Goal: Obtain resource: Download file/media

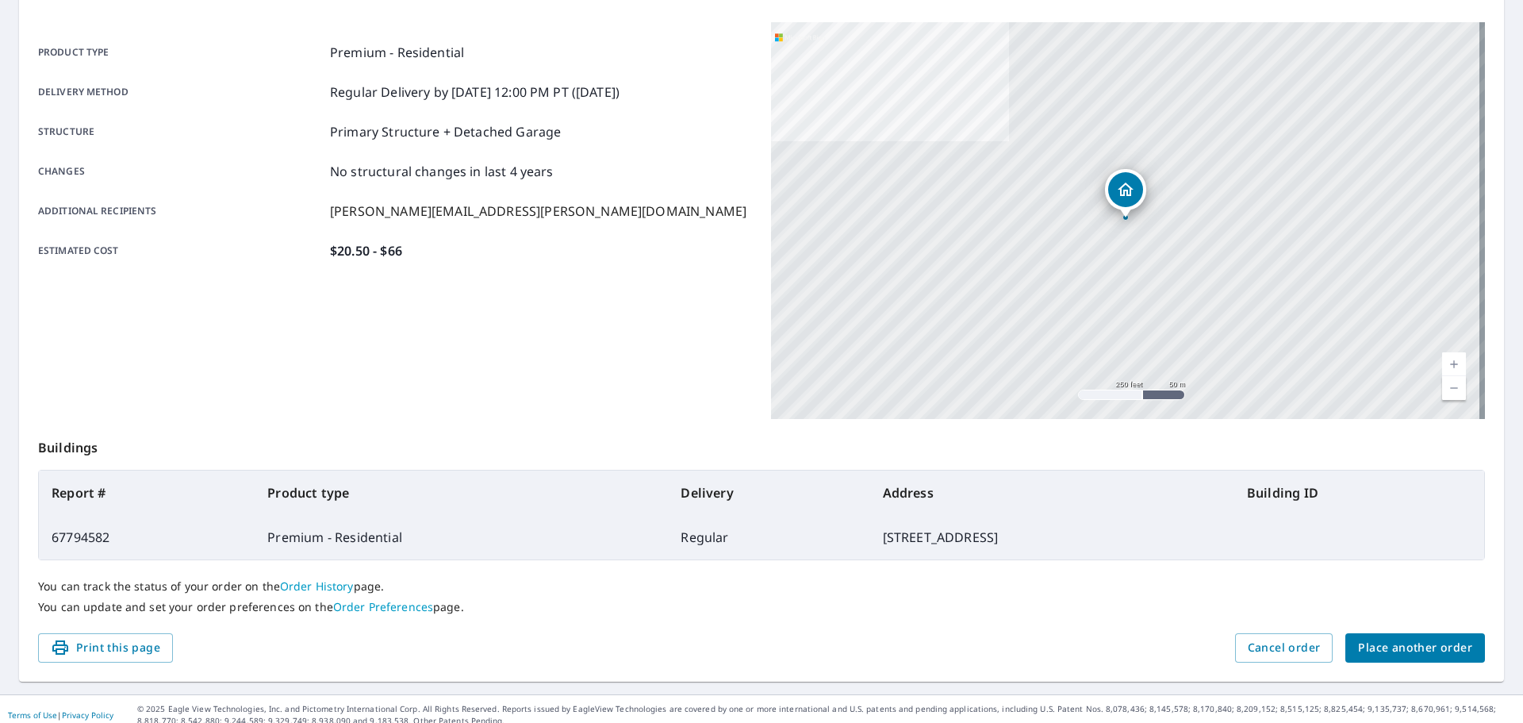
scroll to position [211, 0]
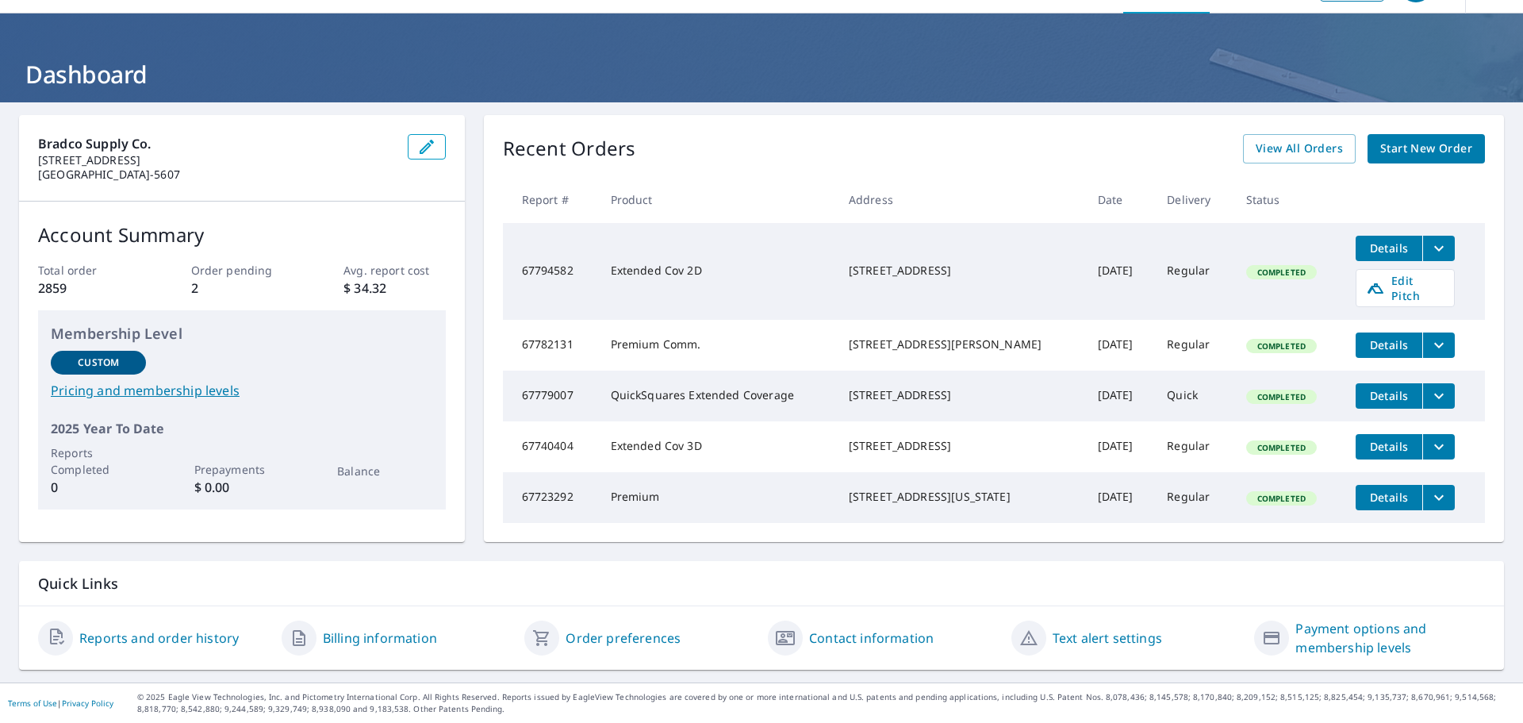
scroll to position [59, 0]
click at [1366, 240] on span "Details" at bounding box center [1390, 247] width 48 height 15
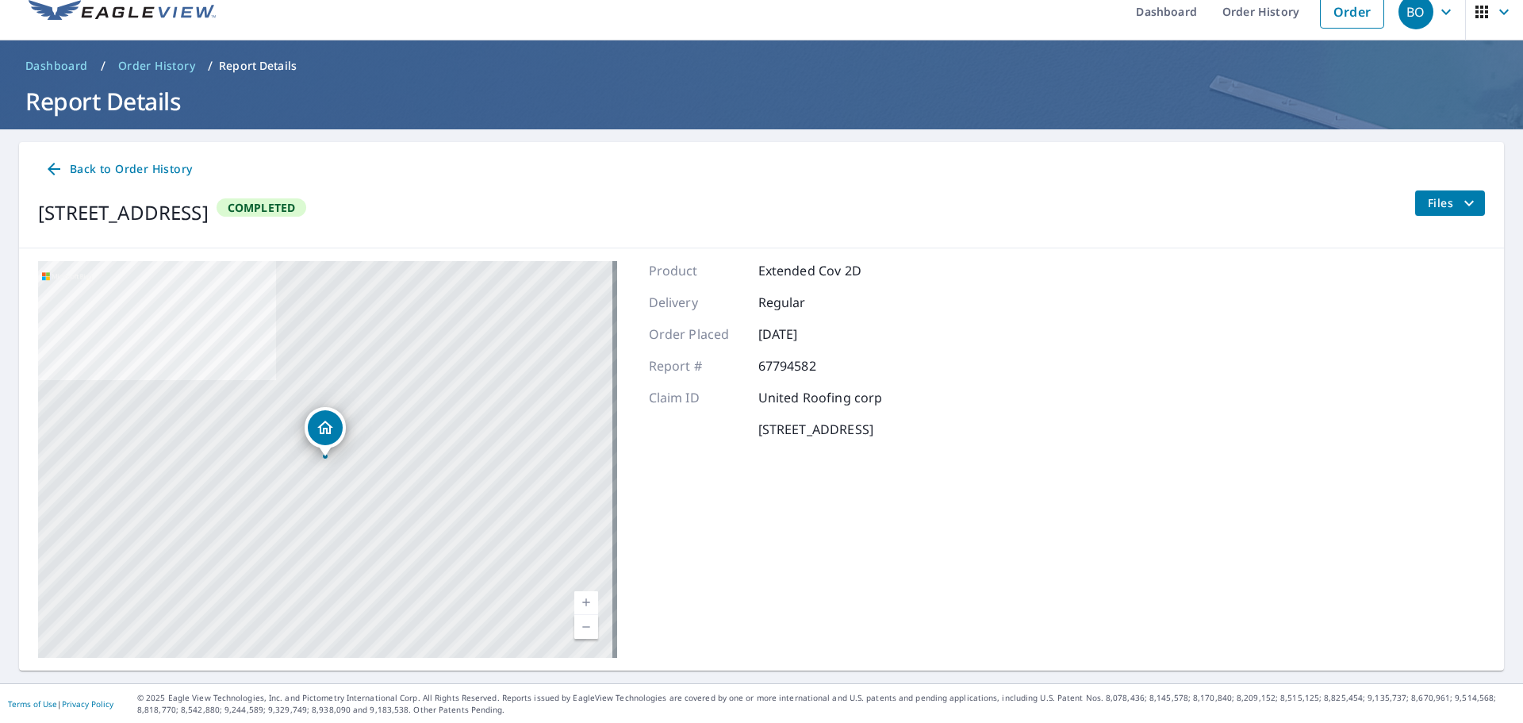
scroll to position [18, 0]
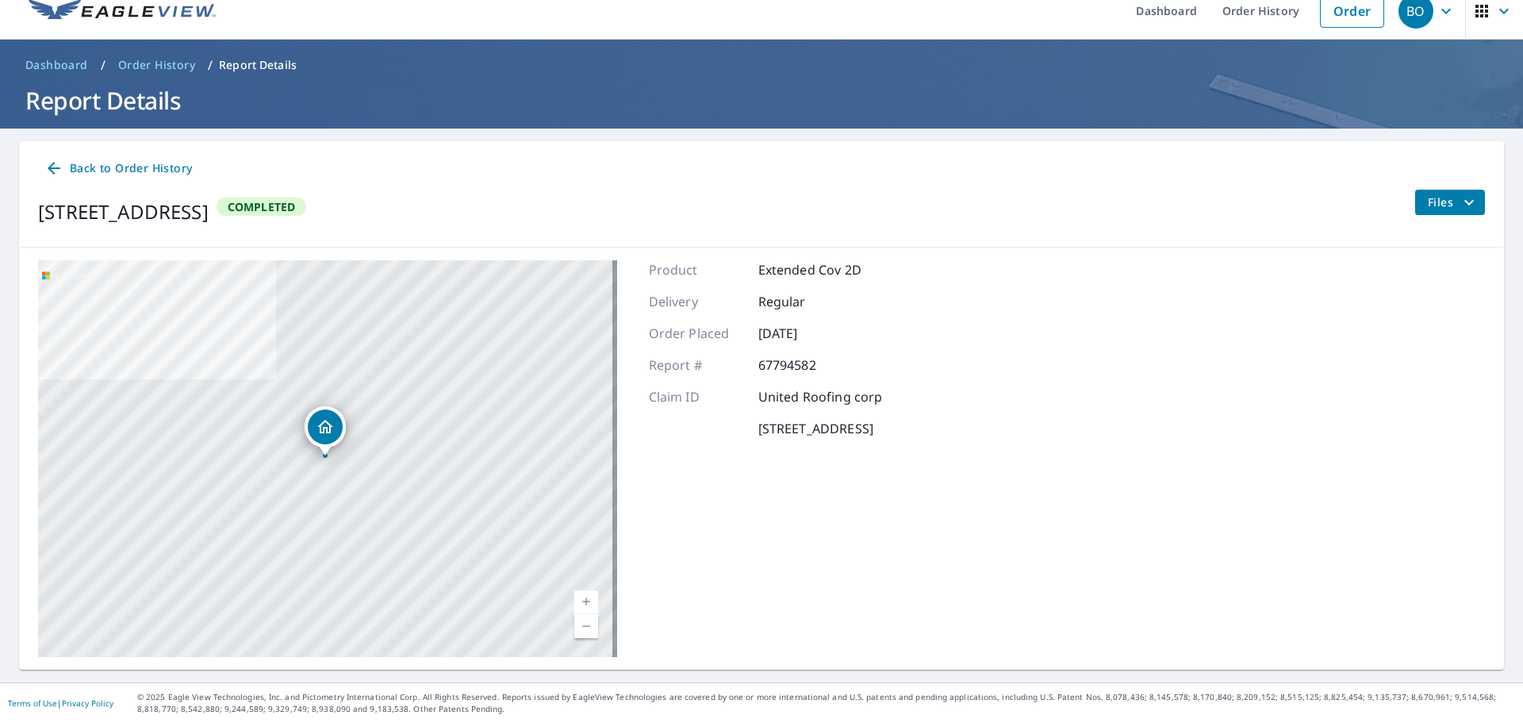
click at [1465, 200] on icon "filesDropdownBtn-67794582" at bounding box center [1470, 202] width 10 height 6
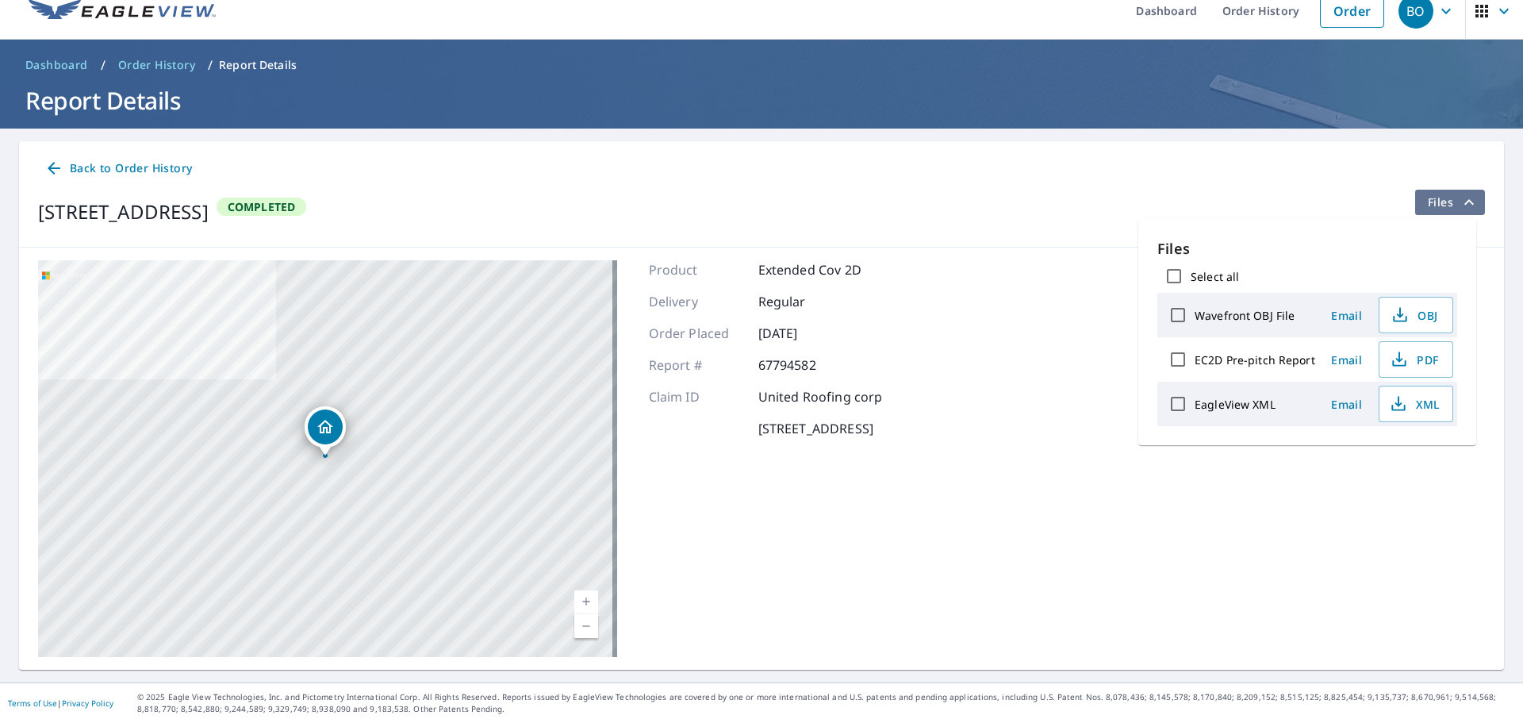
click at [1460, 200] on icon "filesDropdownBtn-67794582" at bounding box center [1469, 202] width 19 height 19
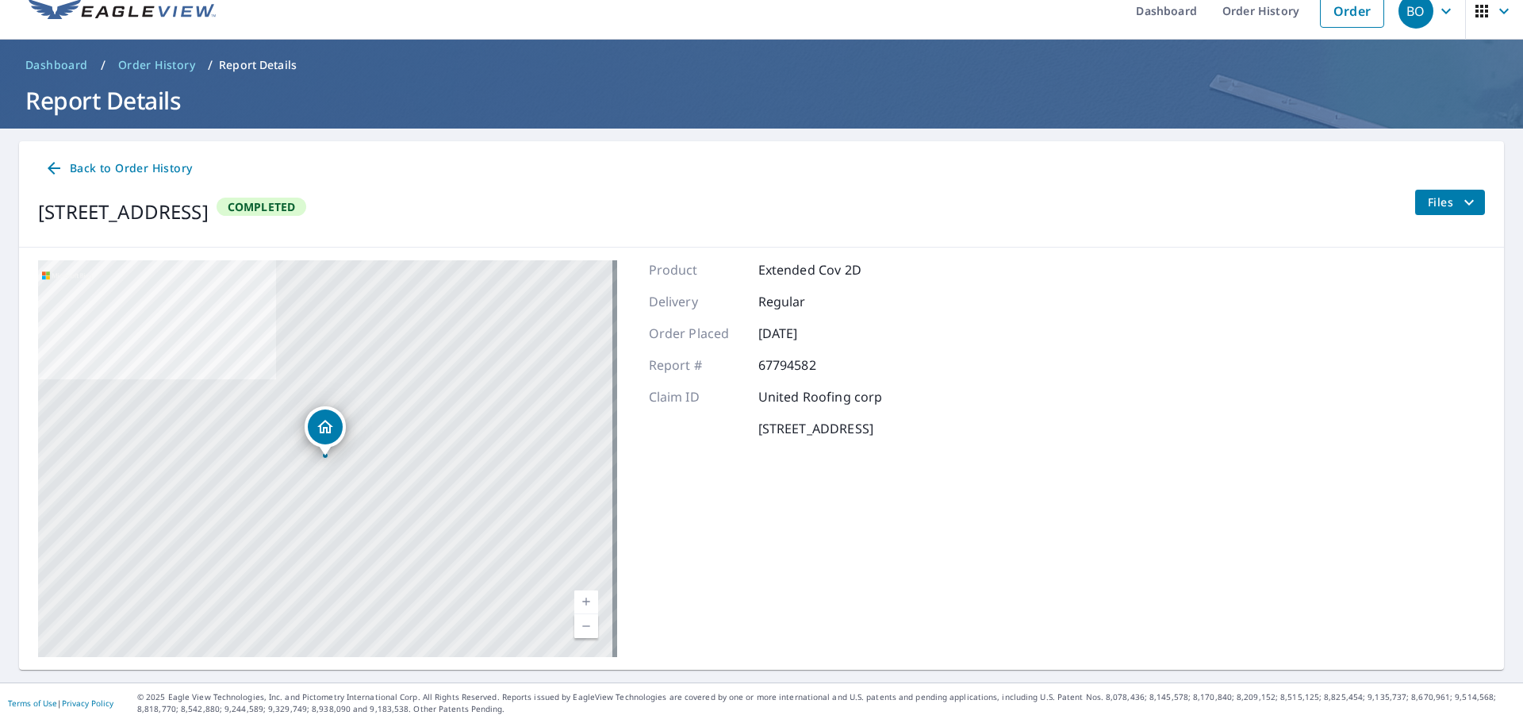
scroll to position [0, 0]
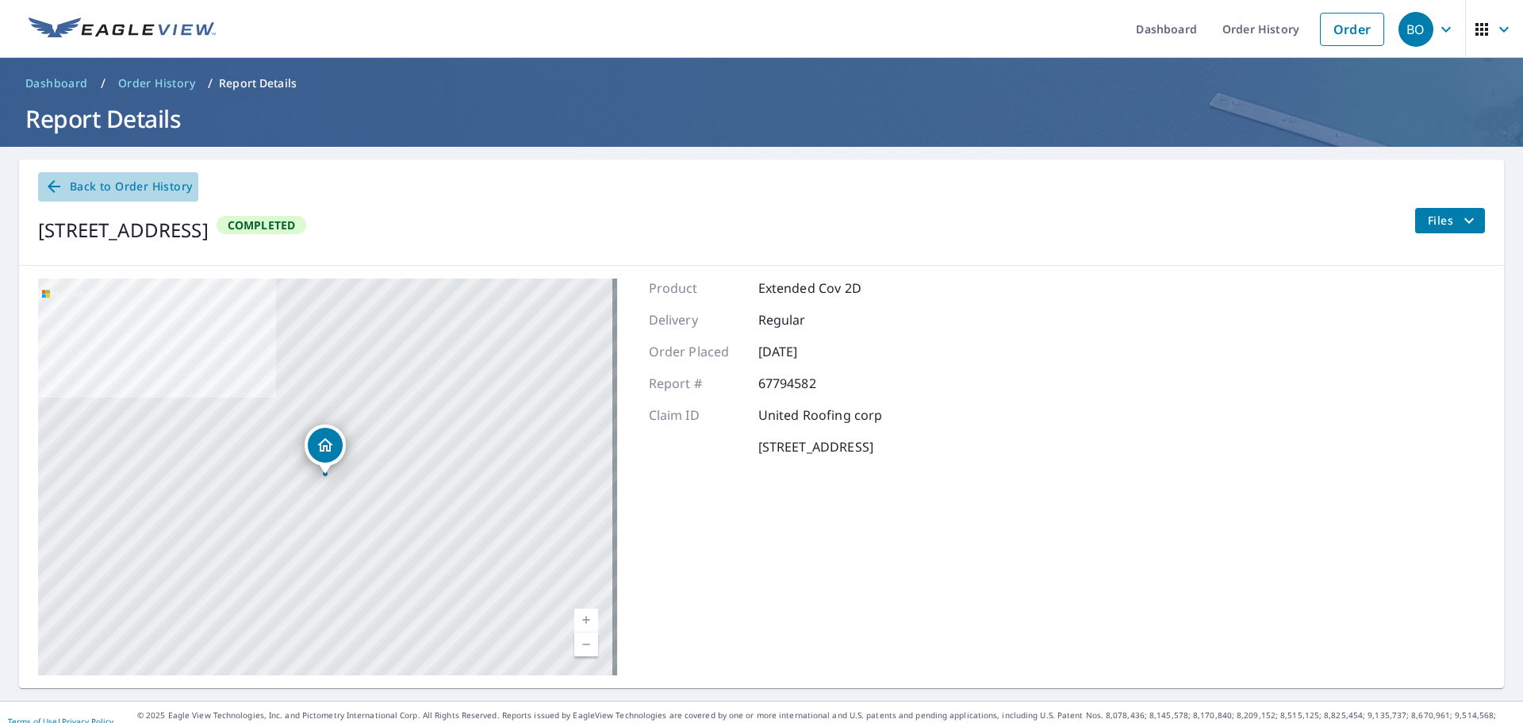
click at [119, 182] on span "Back to Order History" at bounding box center [118, 187] width 148 height 20
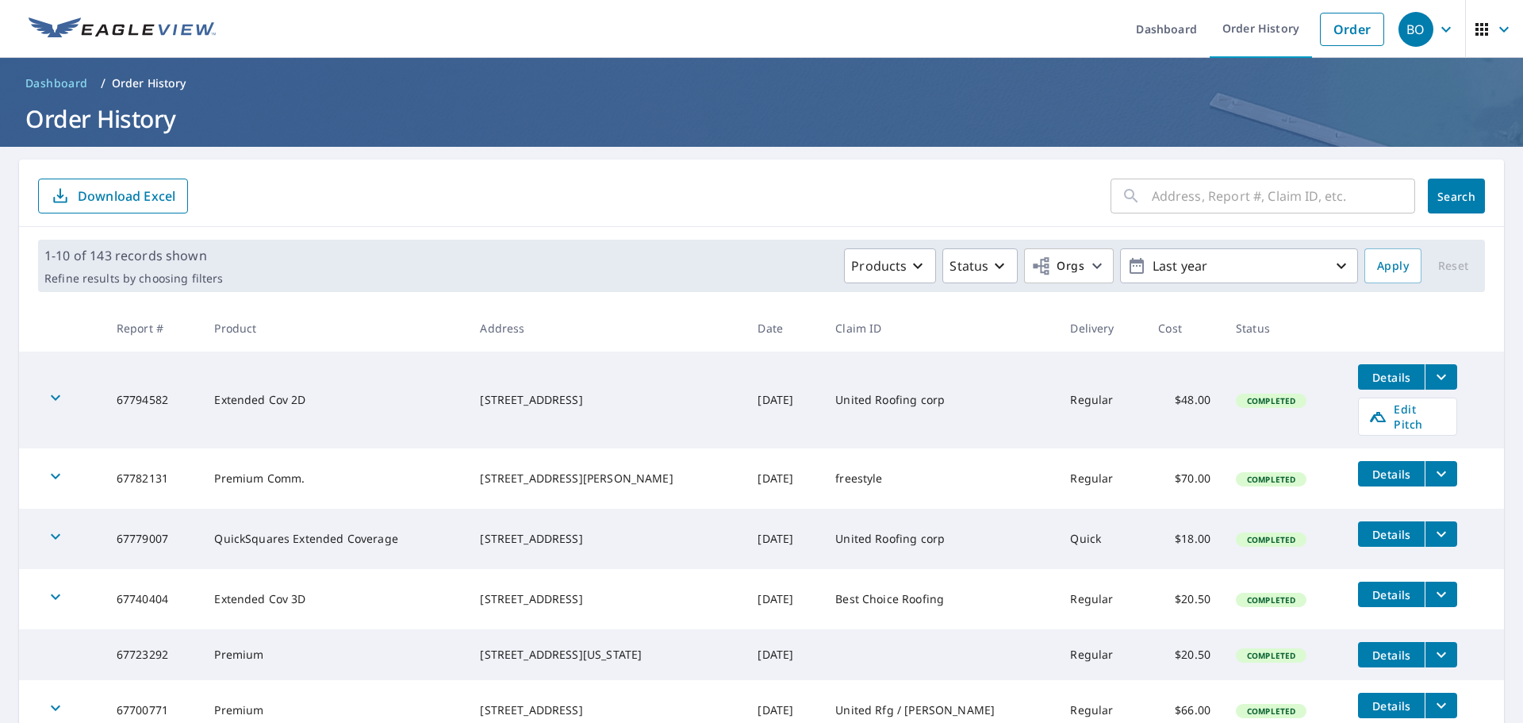
click at [1373, 647] on span "Details" at bounding box center [1392, 654] width 48 height 15
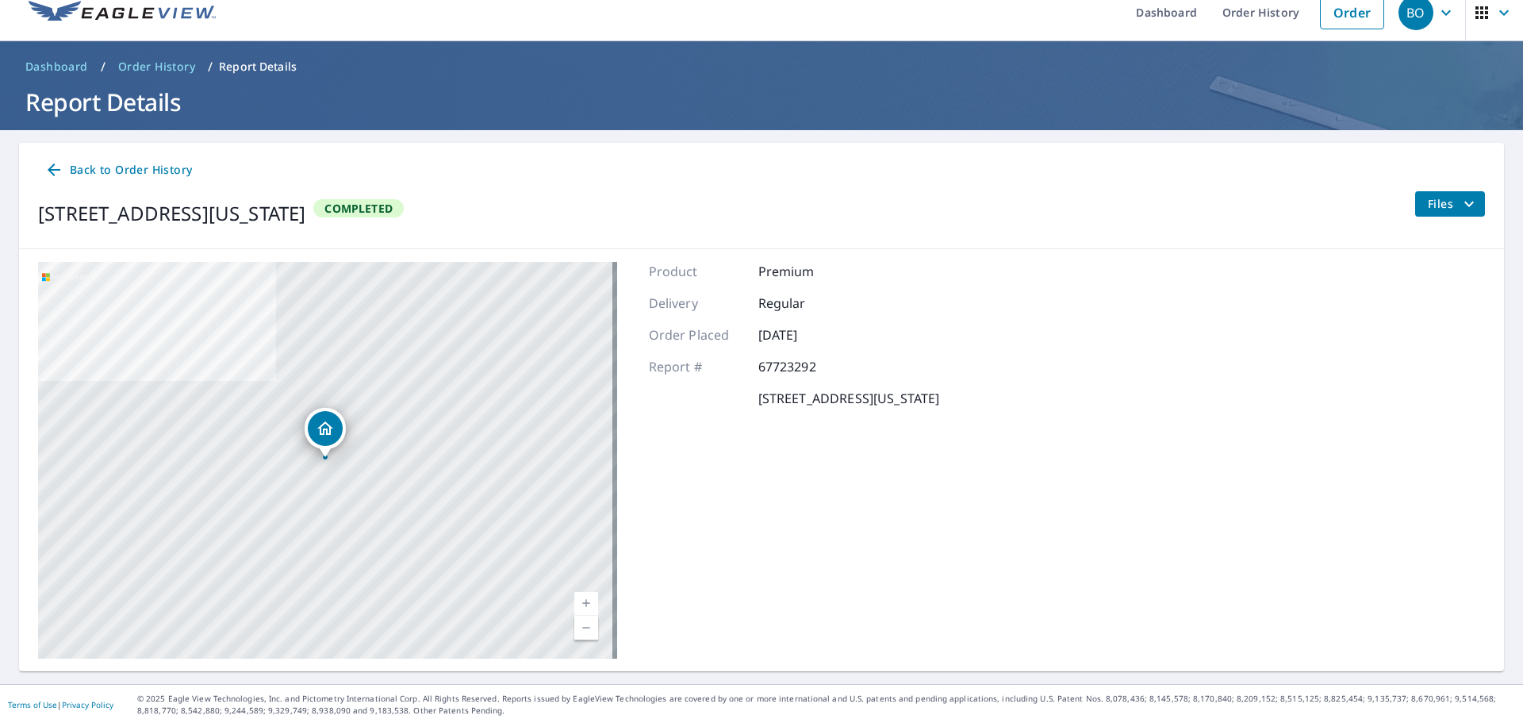
scroll to position [18, 0]
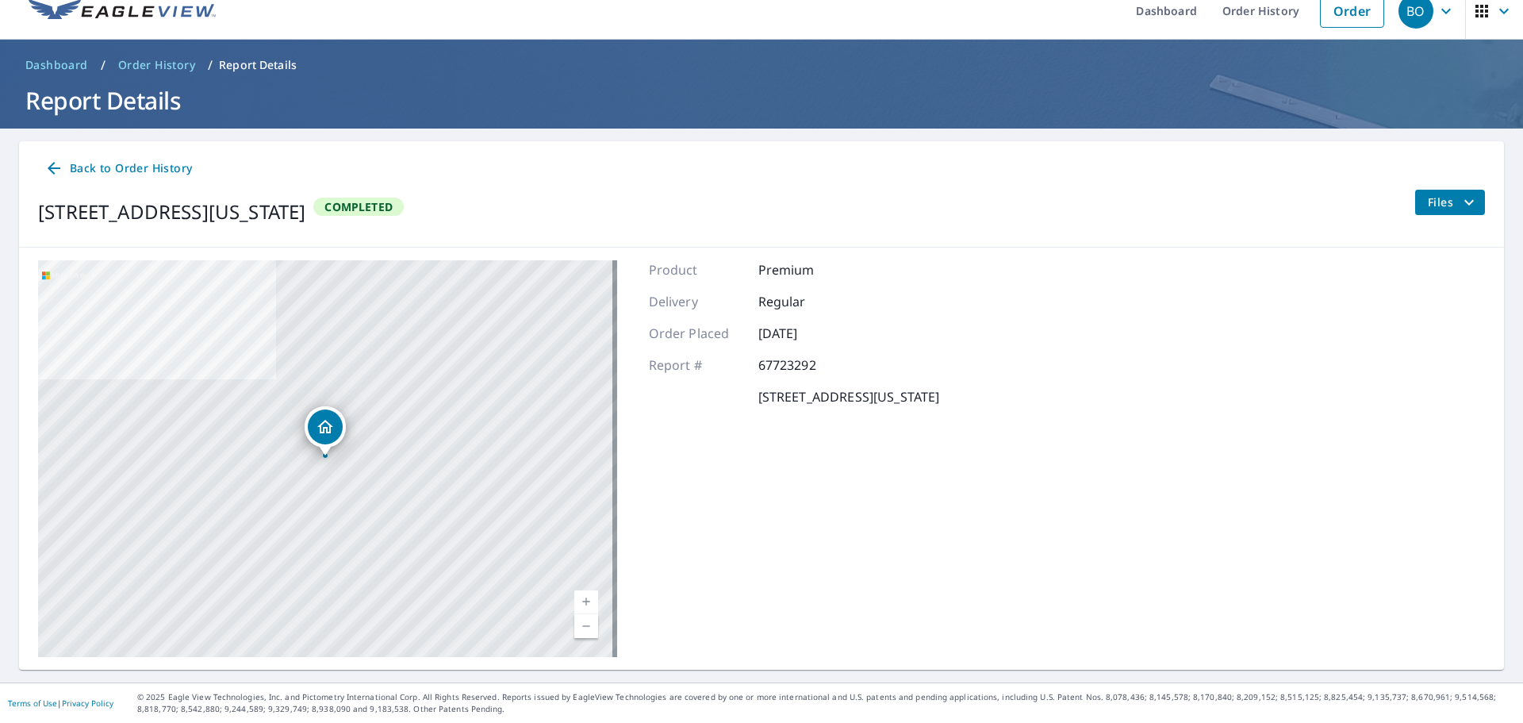
click at [119, 165] on span "Back to Order History" at bounding box center [118, 169] width 148 height 20
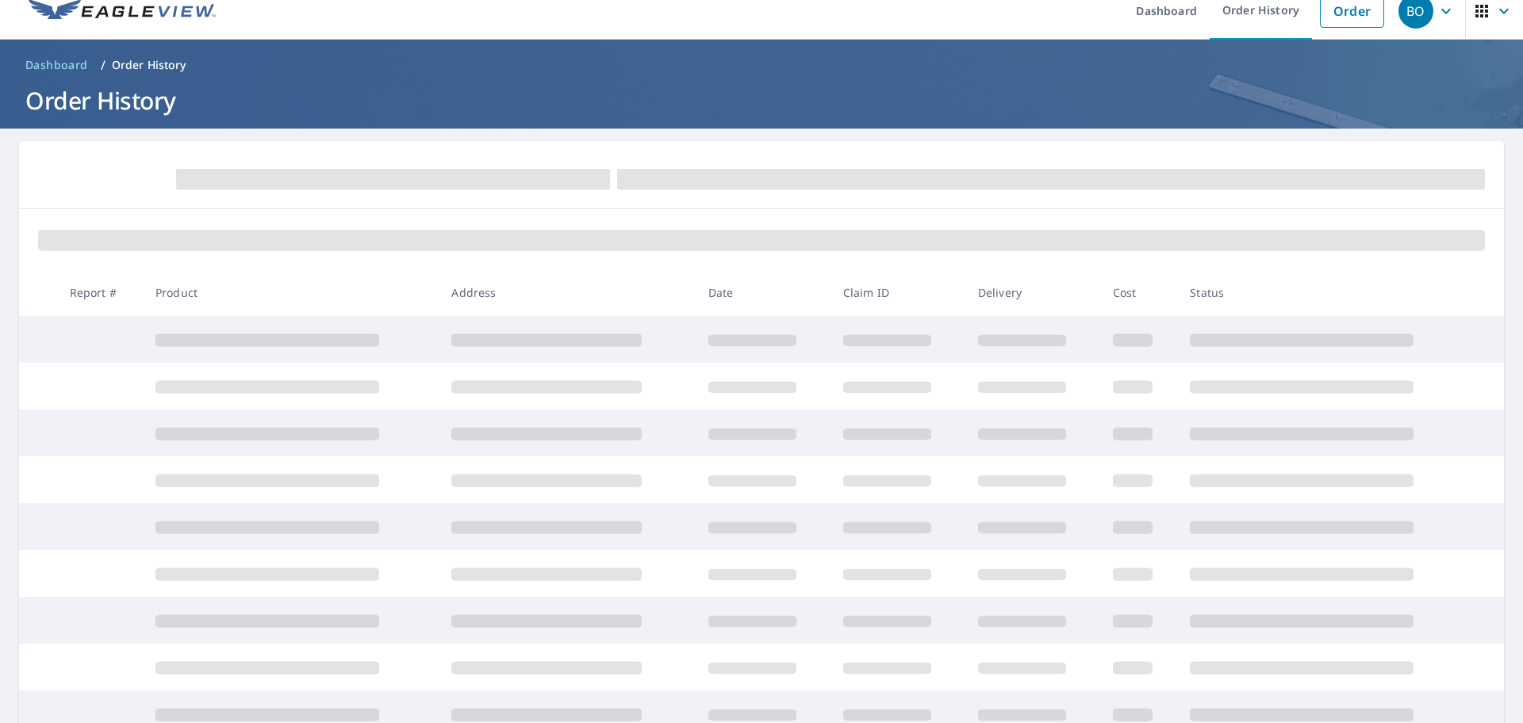
scroll to position [98, 0]
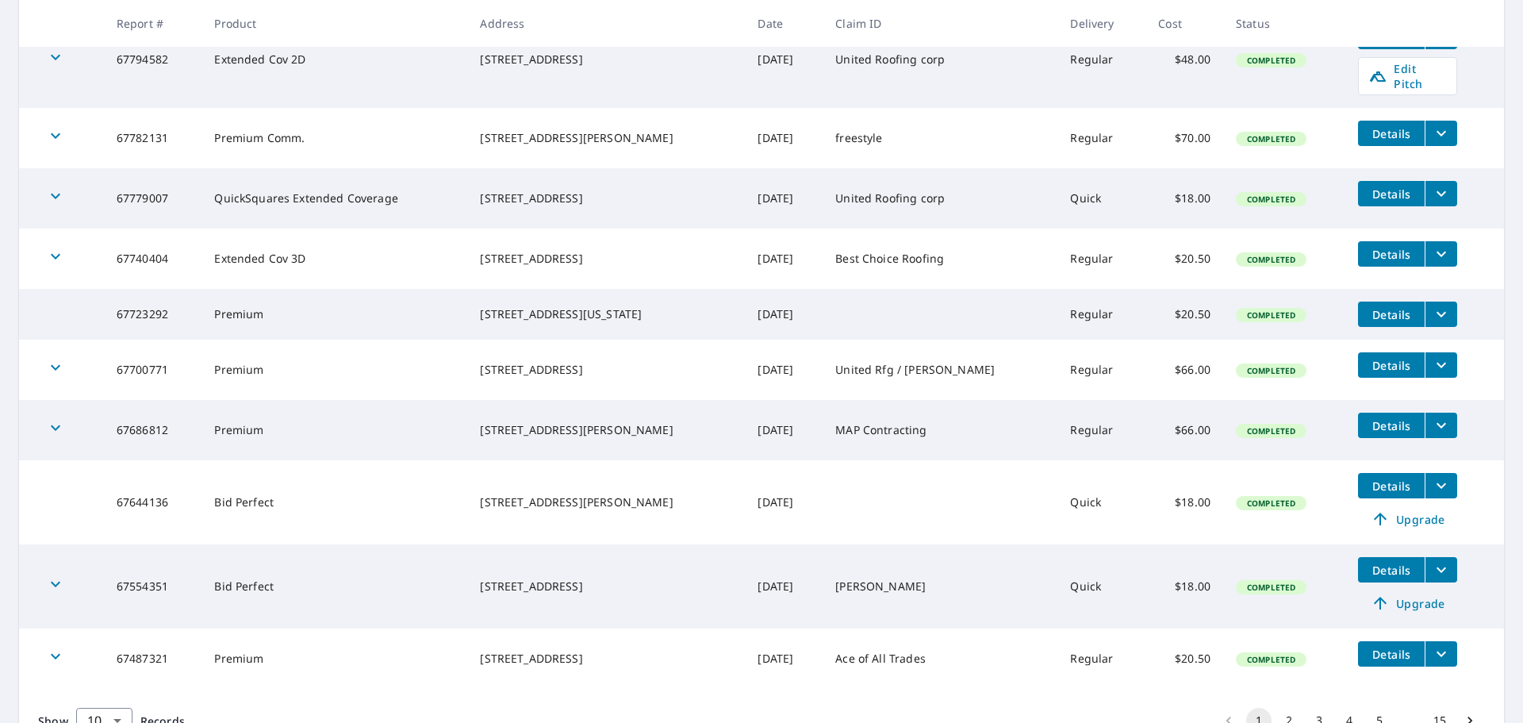
scroll to position [355, 0]
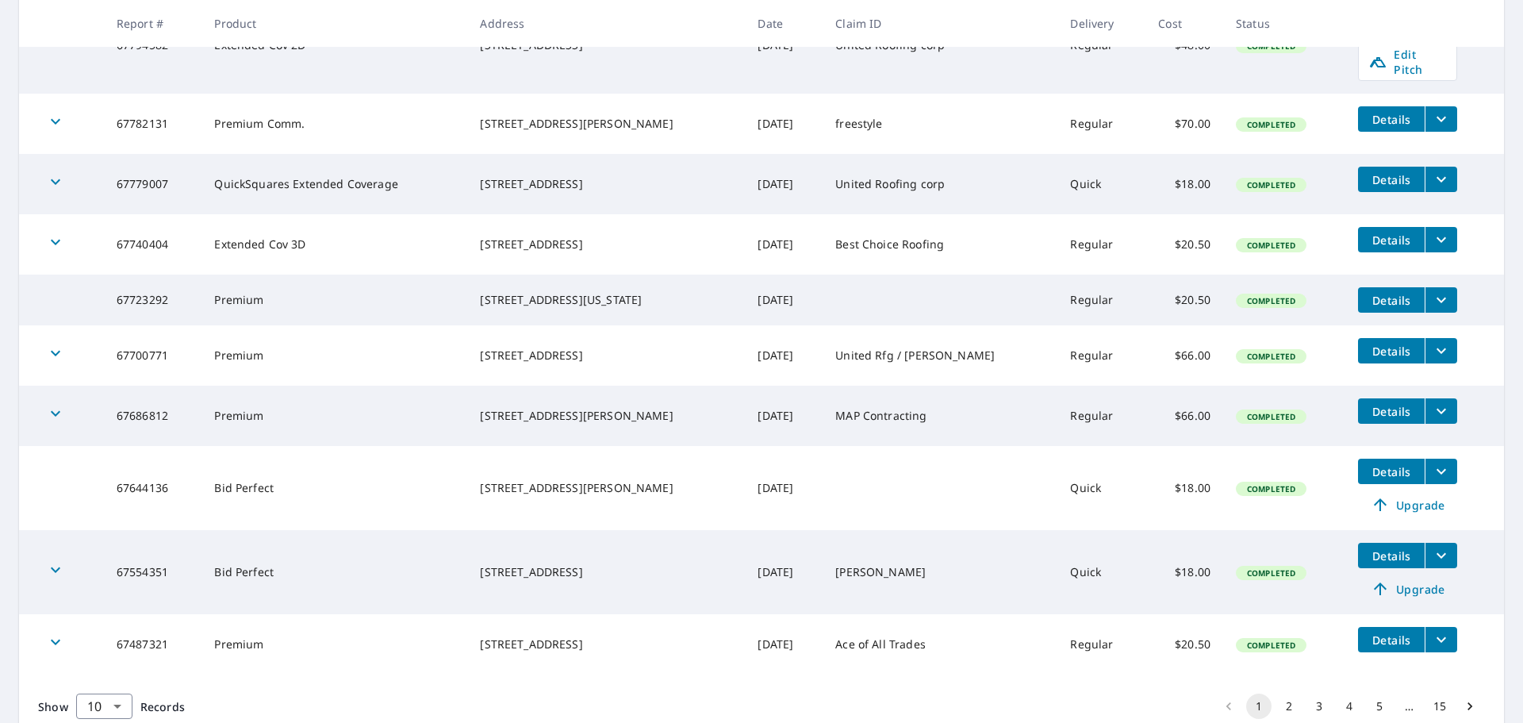
click at [1368, 641] on span "Details" at bounding box center [1392, 639] width 48 height 15
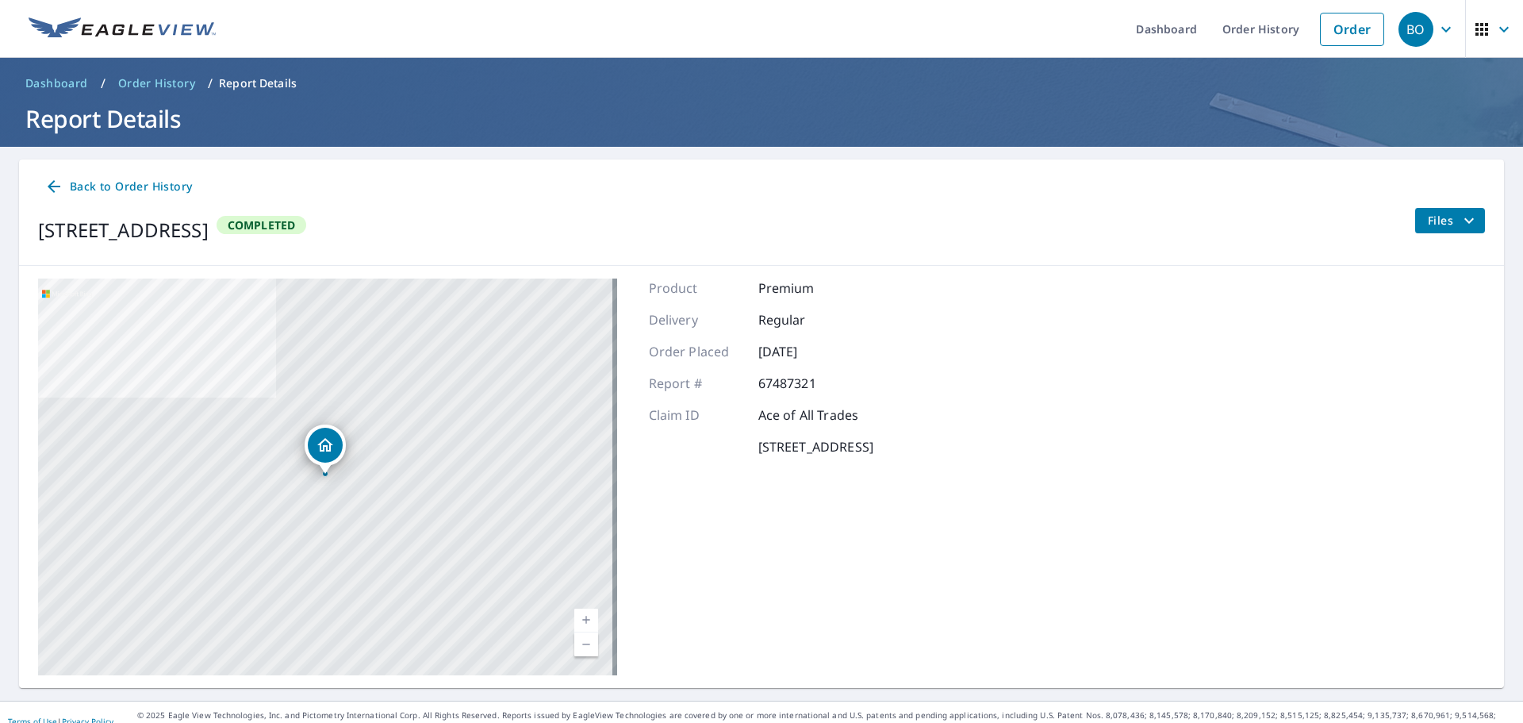
scroll to position [18, 0]
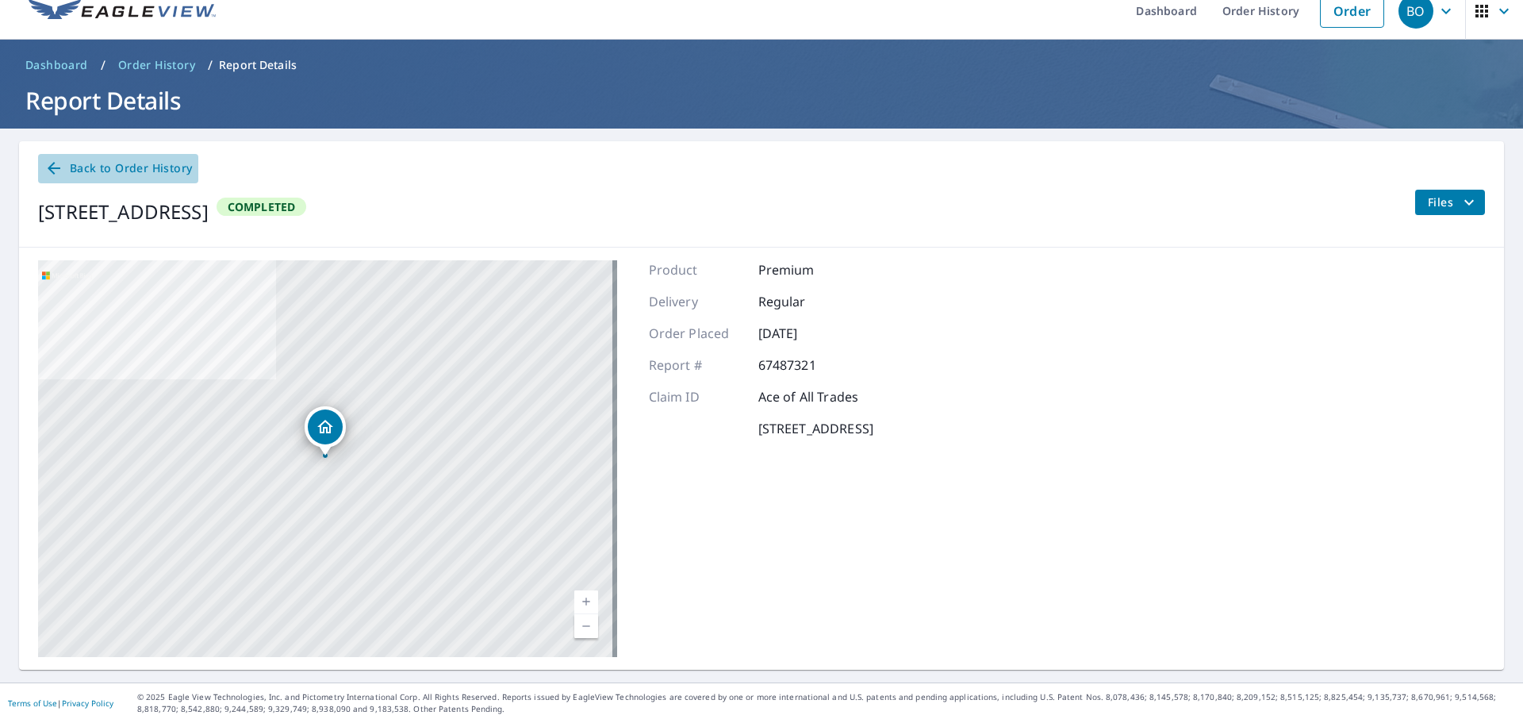
click at [103, 172] on span "Back to Order History" at bounding box center [118, 169] width 148 height 20
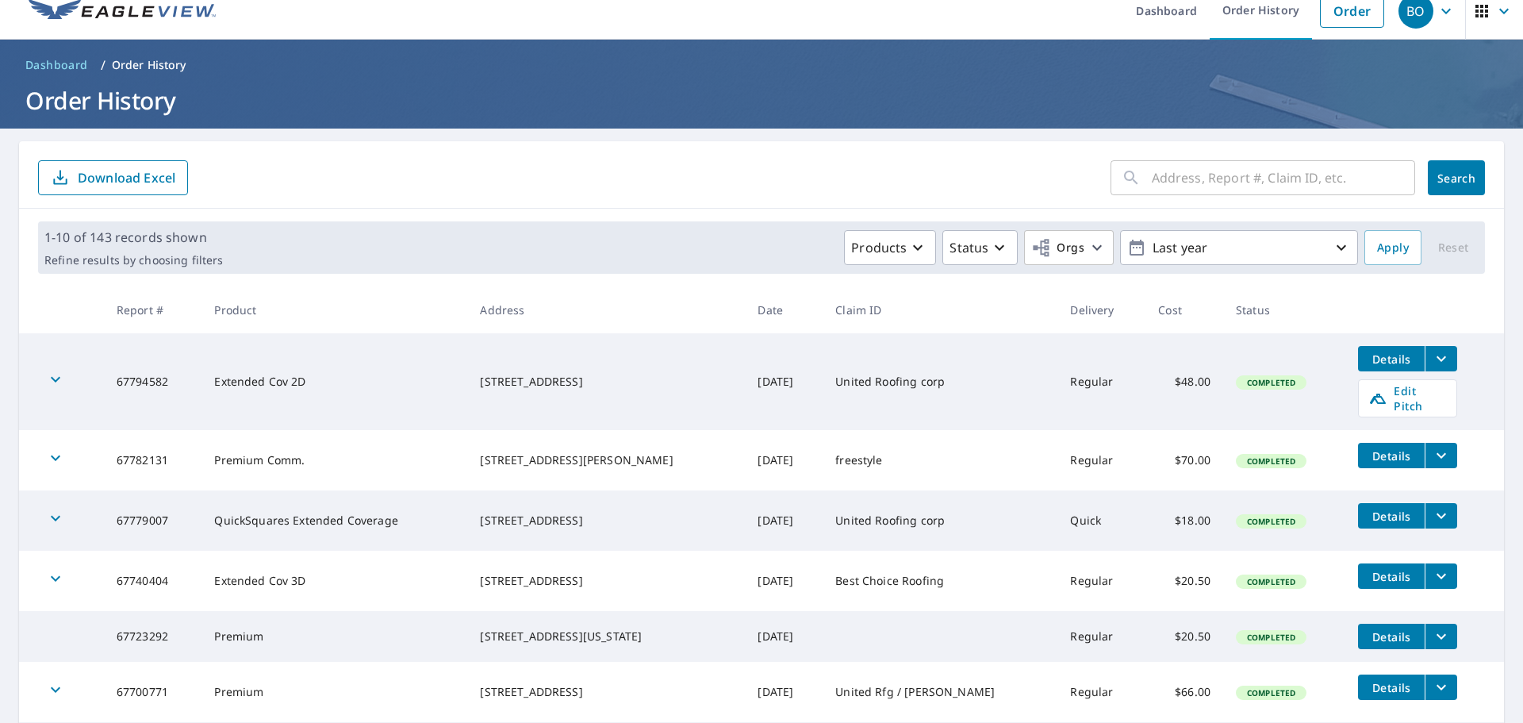
click at [1432, 352] on icon "filesDropdownBtn-67794582" at bounding box center [1441, 358] width 19 height 19
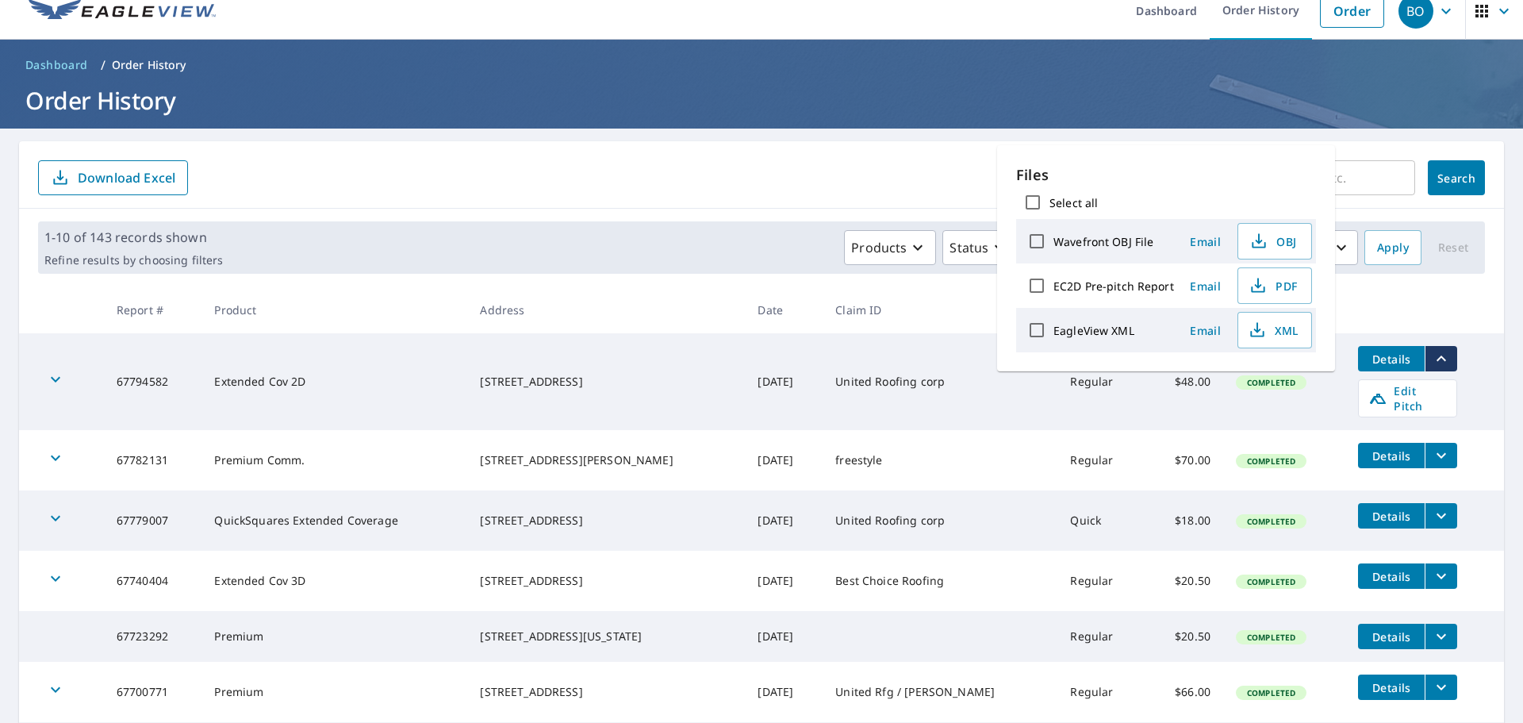
click at [1040, 332] on input "EagleView XML" at bounding box center [1036, 329] width 33 height 33
checkbox input "true"
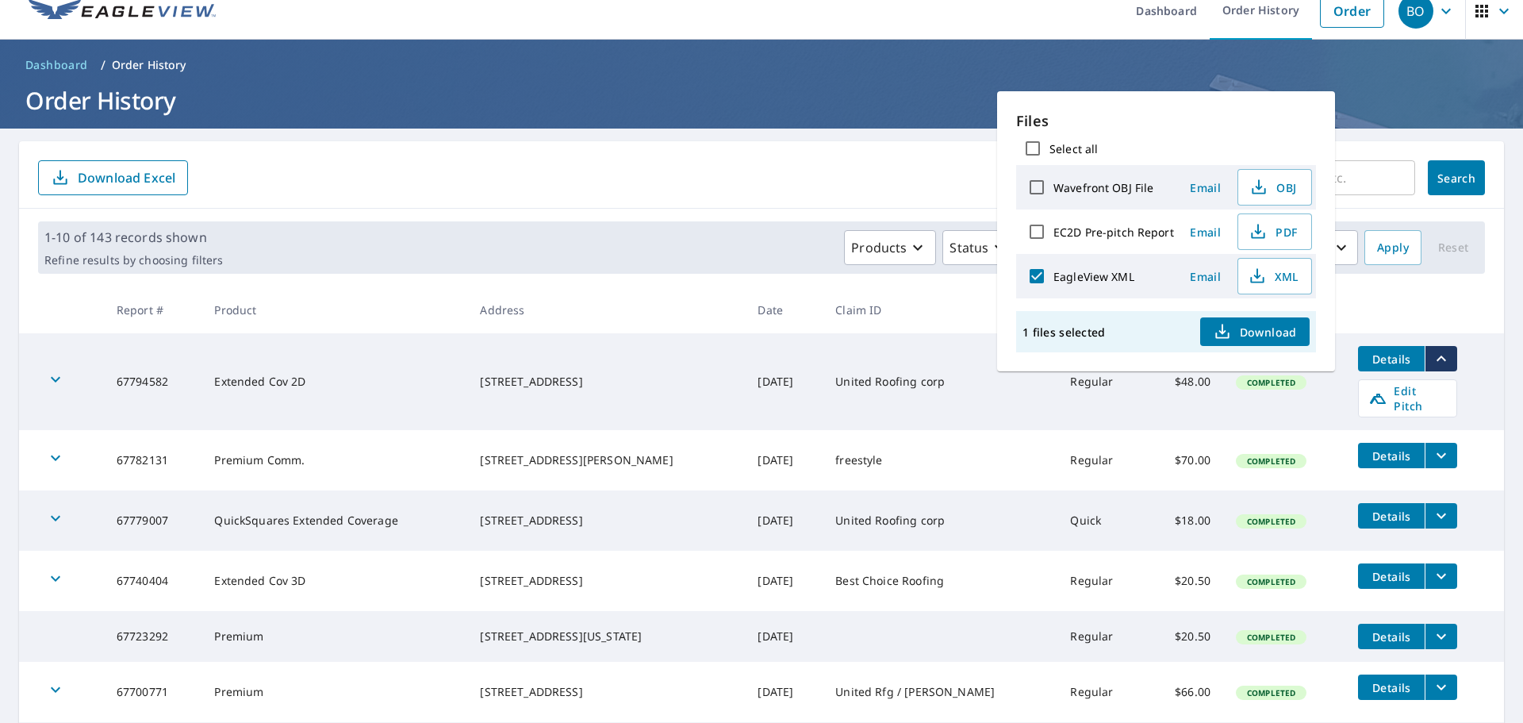
click at [1246, 332] on span "Download" at bounding box center [1255, 331] width 84 height 19
click at [1277, 227] on span "PDF" at bounding box center [1273, 231] width 51 height 19
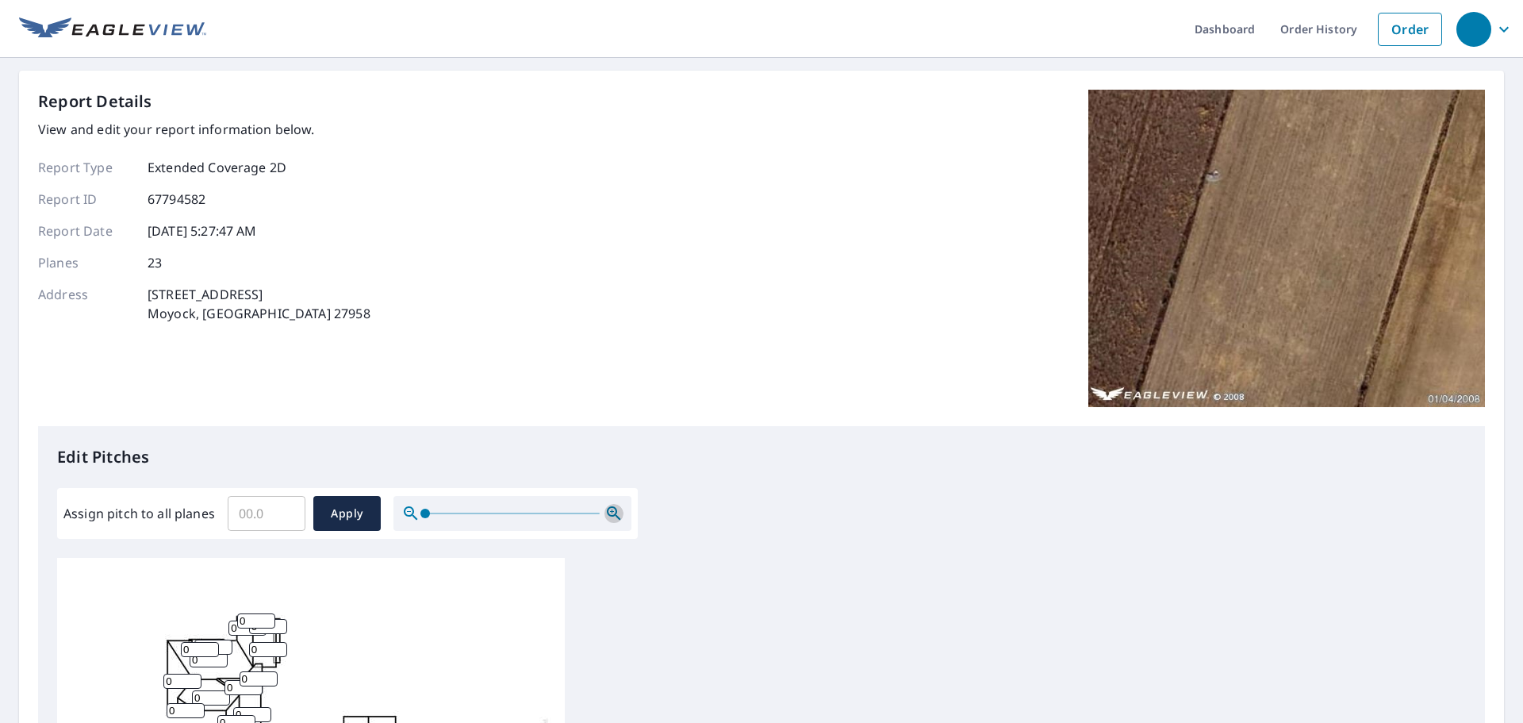
click at [618, 517] on icon "button" at bounding box center [614, 513] width 19 height 19
click at [617, 517] on icon "button" at bounding box center [613, 512] width 13 height 13
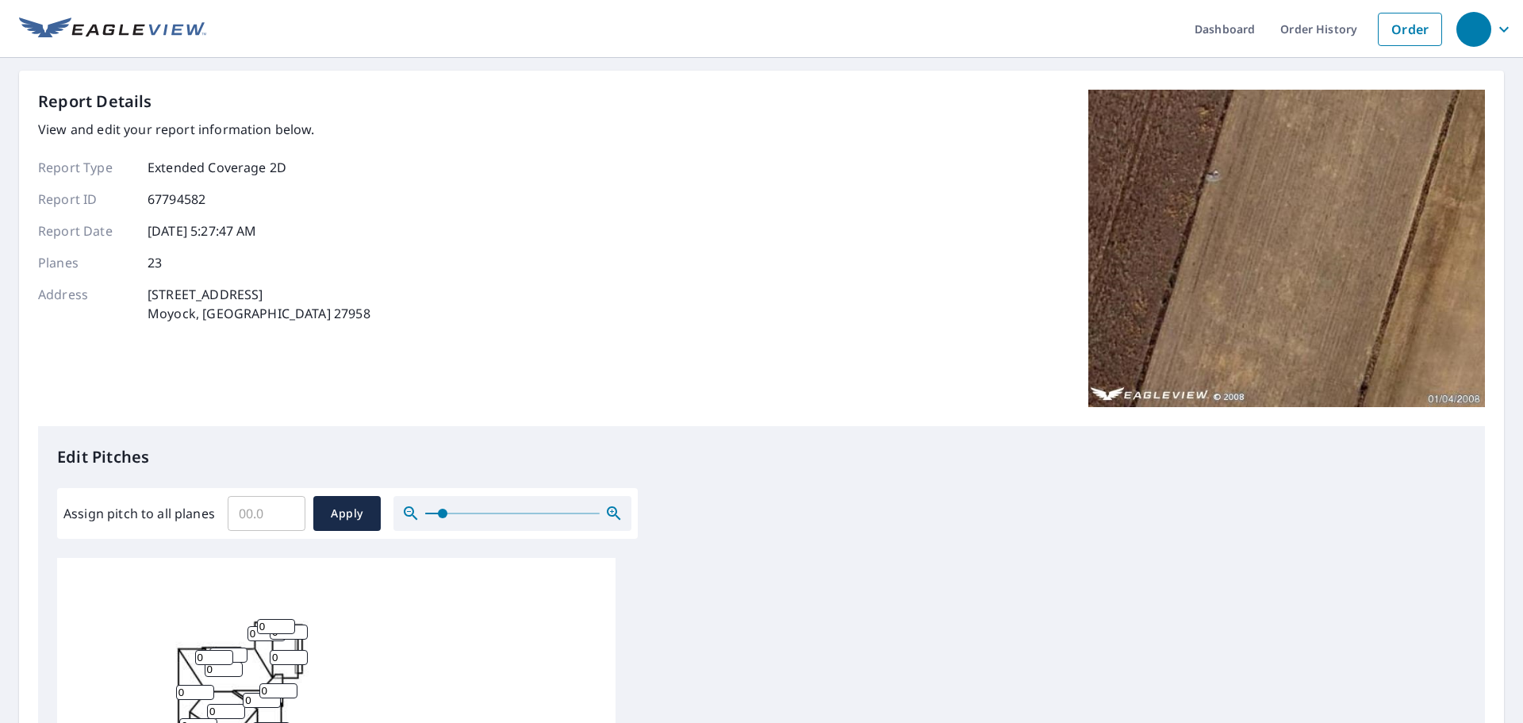
click at [617, 517] on icon "button" at bounding box center [613, 512] width 13 height 13
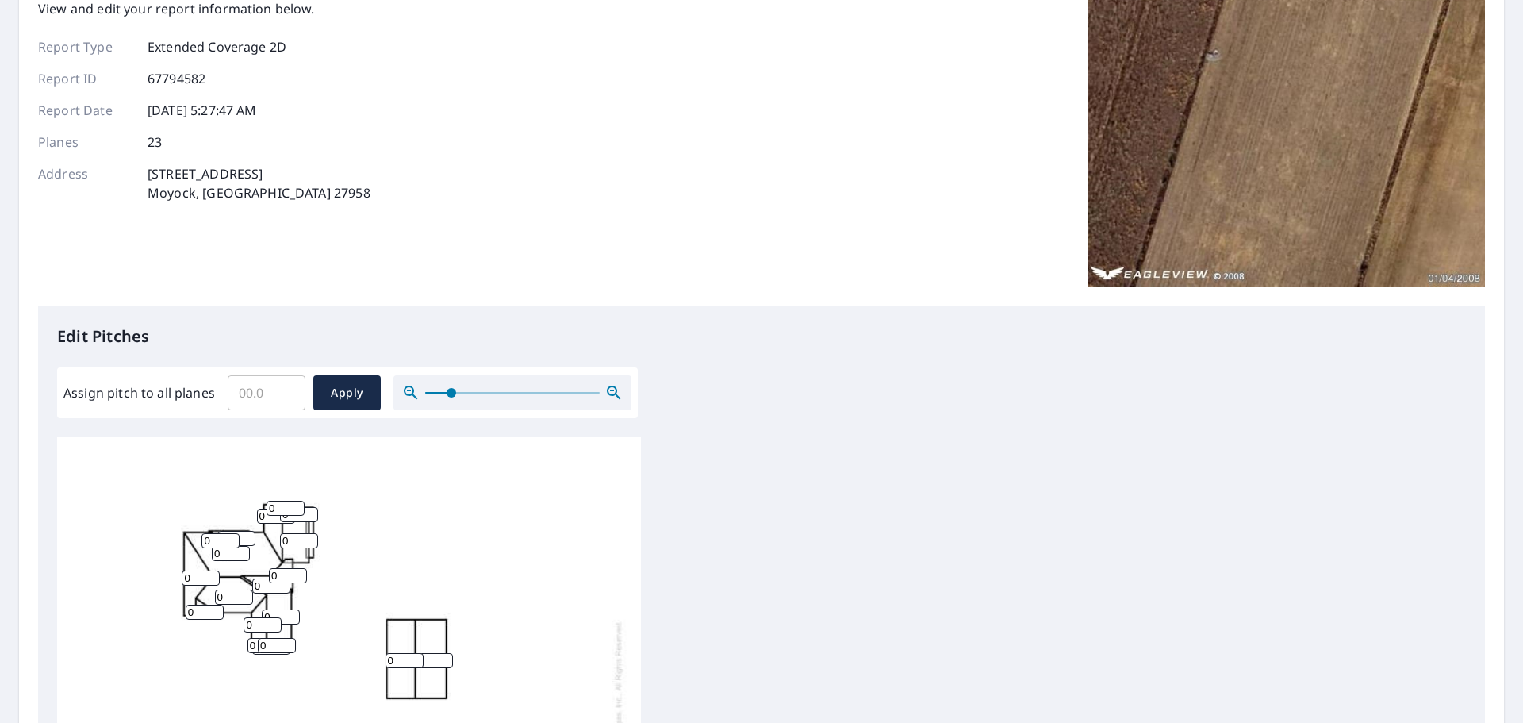
scroll to position [79, 0]
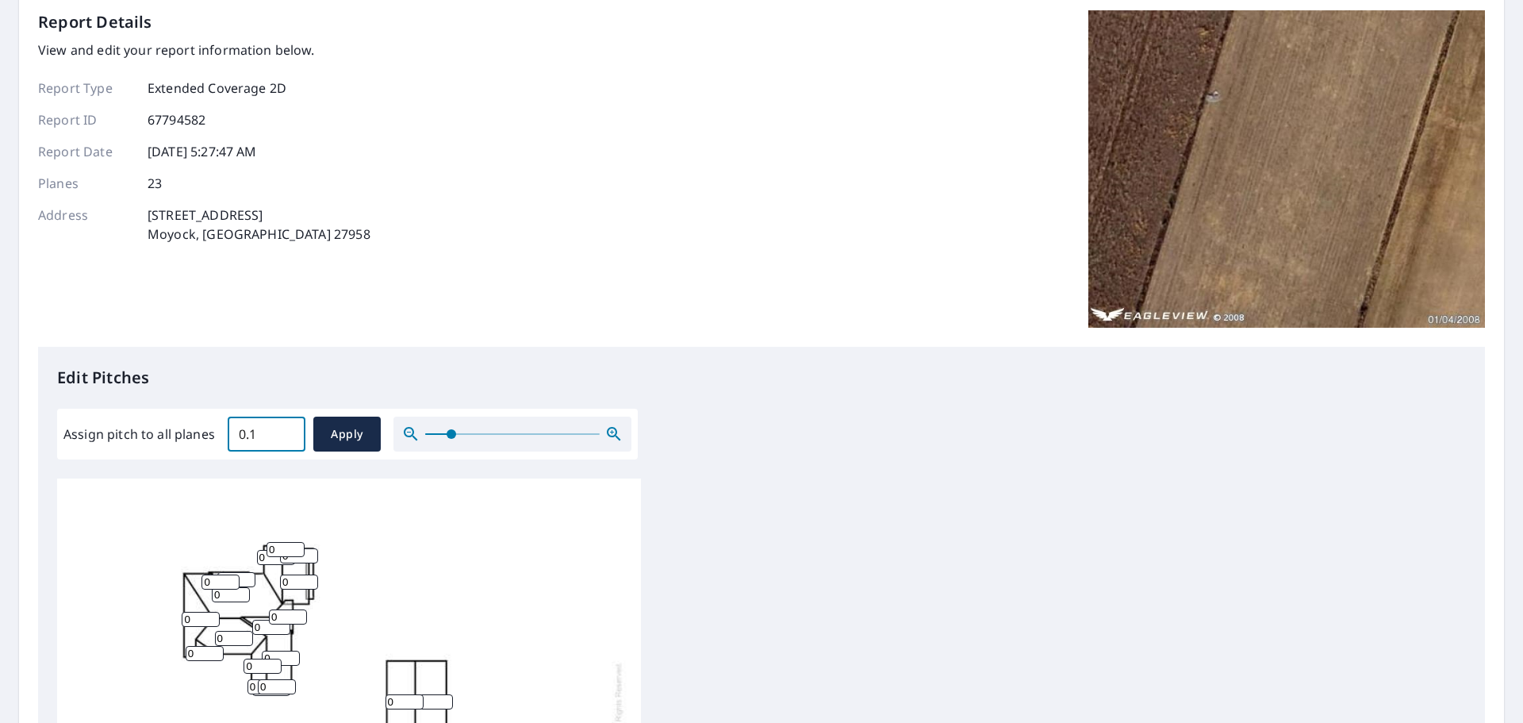
click at [287, 430] on input "0.1" at bounding box center [267, 434] width 78 height 44
click at [287, 430] on input "0.2" at bounding box center [267, 434] width 78 height 44
click at [287, 430] on input "0.3" at bounding box center [267, 434] width 78 height 44
click at [287, 430] on input "0.4" at bounding box center [267, 434] width 78 height 44
click at [287, 430] on input "3.6" at bounding box center [267, 434] width 78 height 44
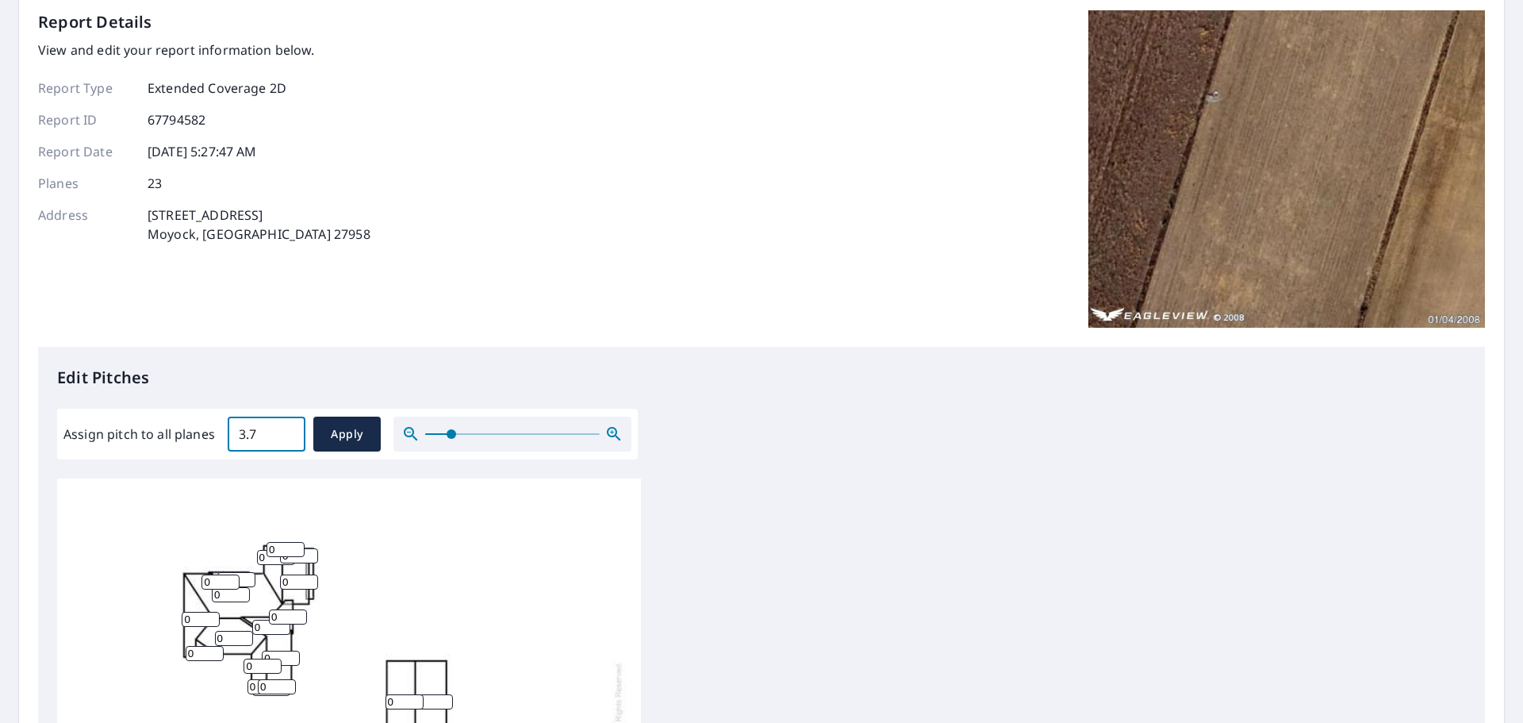
click at [287, 430] on input "3.7" at bounding box center [267, 434] width 78 height 44
click at [287, 431] on input "3.8" at bounding box center [267, 434] width 78 height 44
click at [287, 431] on input "3.9" at bounding box center [267, 434] width 78 height 44
click at [287, 431] on input "4" at bounding box center [267, 434] width 78 height 44
click at [287, 431] on input "4.1" at bounding box center [267, 434] width 78 height 44
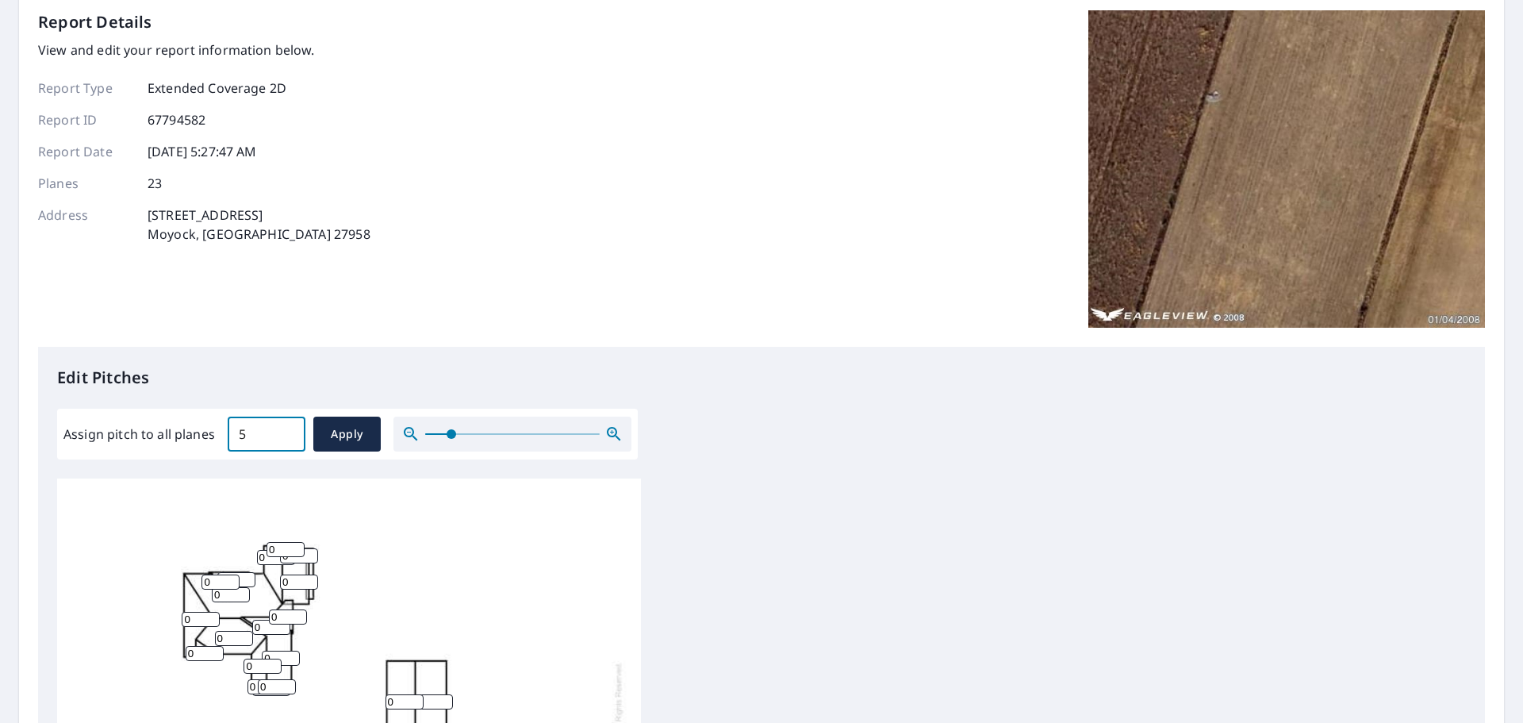
click at [287, 431] on input "5" at bounding box center [267, 434] width 78 height 44
click at [287, 431] on input "5.1" at bounding box center [267, 434] width 78 height 44
click at [287, 431] on input "6.4" at bounding box center [267, 434] width 78 height 44
click at [287, 431] on input "6.5" at bounding box center [267, 434] width 78 height 44
click at [287, 431] on input "6.6" at bounding box center [267, 434] width 78 height 44
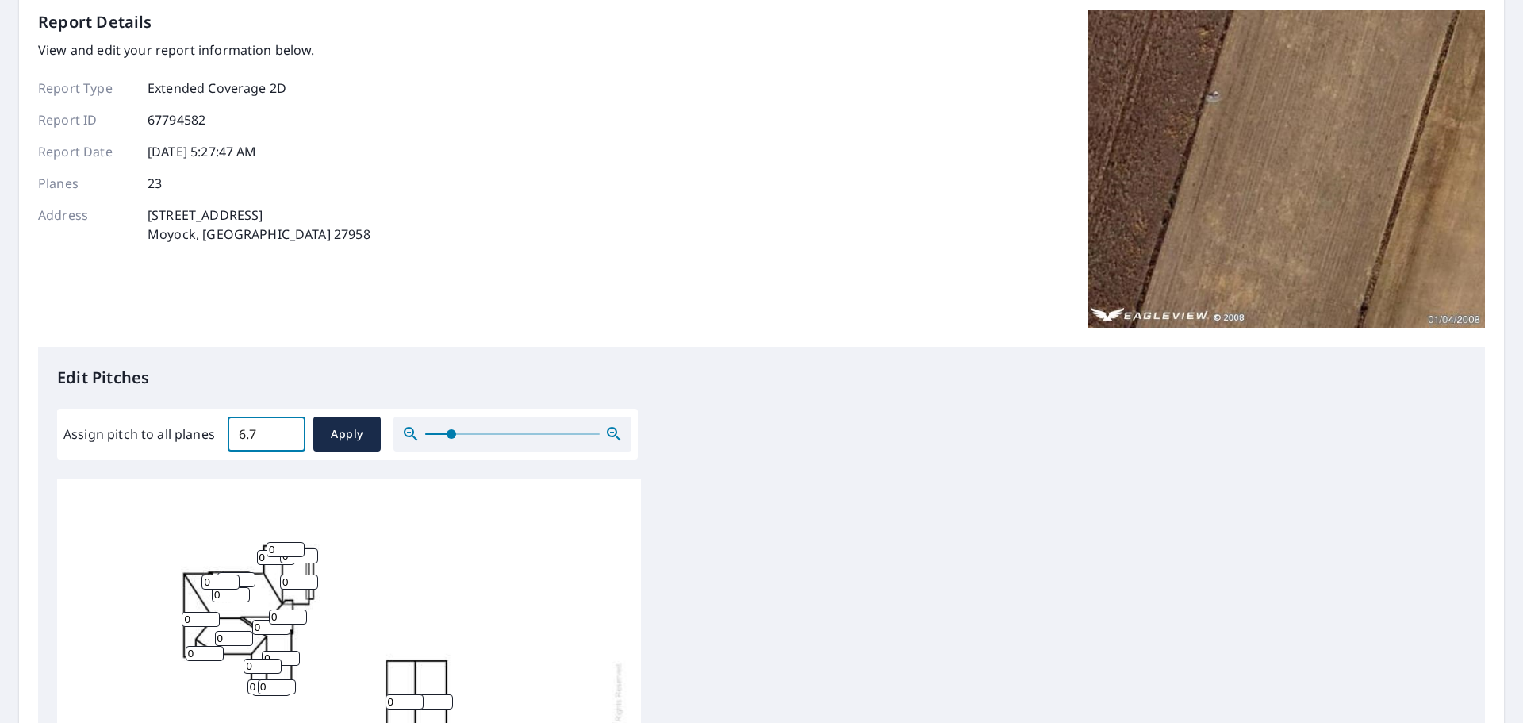
click at [287, 431] on input "6.7" at bounding box center [267, 434] width 78 height 44
click at [287, 431] on input "6.8" at bounding box center [267, 434] width 78 height 44
click at [287, 431] on input "6.9" at bounding box center [267, 434] width 78 height 44
click at [287, 431] on input "7" at bounding box center [267, 434] width 78 height 44
click at [287, 431] on input "7.1" at bounding box center [267, 434] width 78 height 44
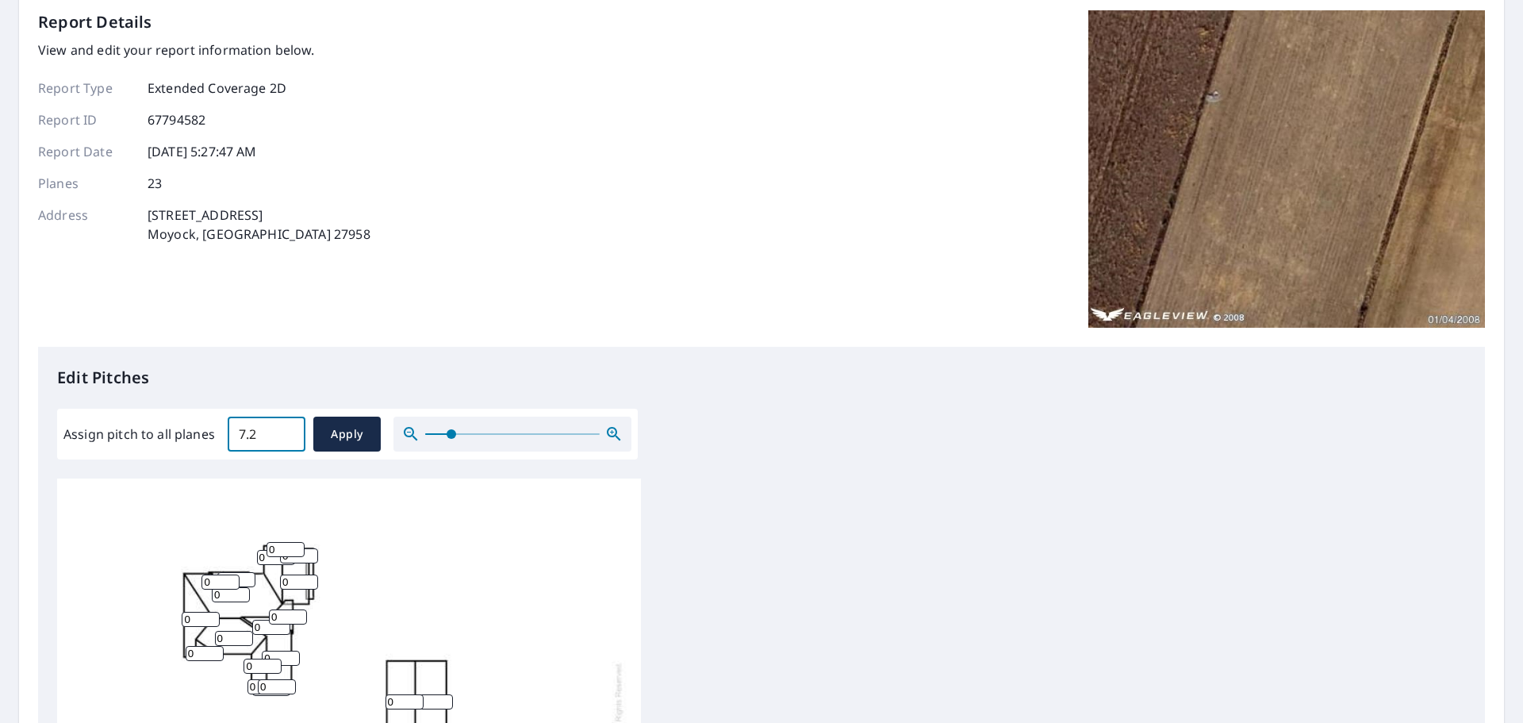
click at [287, 431] on input "7.2" at bounding box center [267, 434] width 78 height 44
click at [287, 431] on input "7.3" at bounding box center [267, 434] width 78 height 44
click at [287, 431] on input "7.4" at bounding box center [267, 434] width 78 height 44
click at [287, 431] on input "7.5" at bounding box center [267, 434] width 78 height 44
click at [287, 431] on input "7.6" at bounding box center [267, 434] width 78 height 44
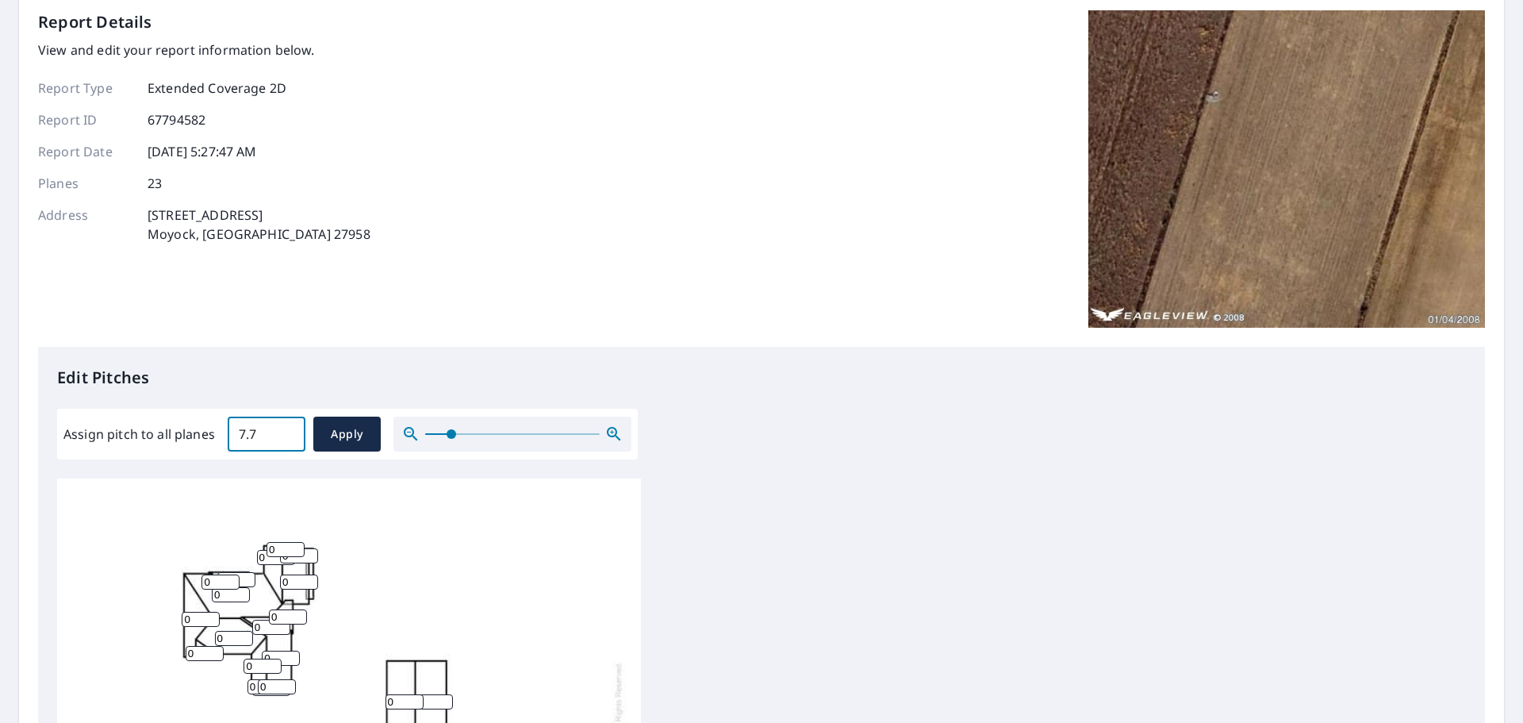
click at [287, 431] on input "7.7" at bounding box center [267, 434] width 78 height 44
click at [287, 431] on input "7.8" at bounding box center [267, 434] width 78 height 44
click at [287, 431] on input "7.9" at bounding box center [267, 434] width 78 height 44
type input "8"
click at [287, 431] on input "8" at bounding box center [267, 434] width 78 height 44
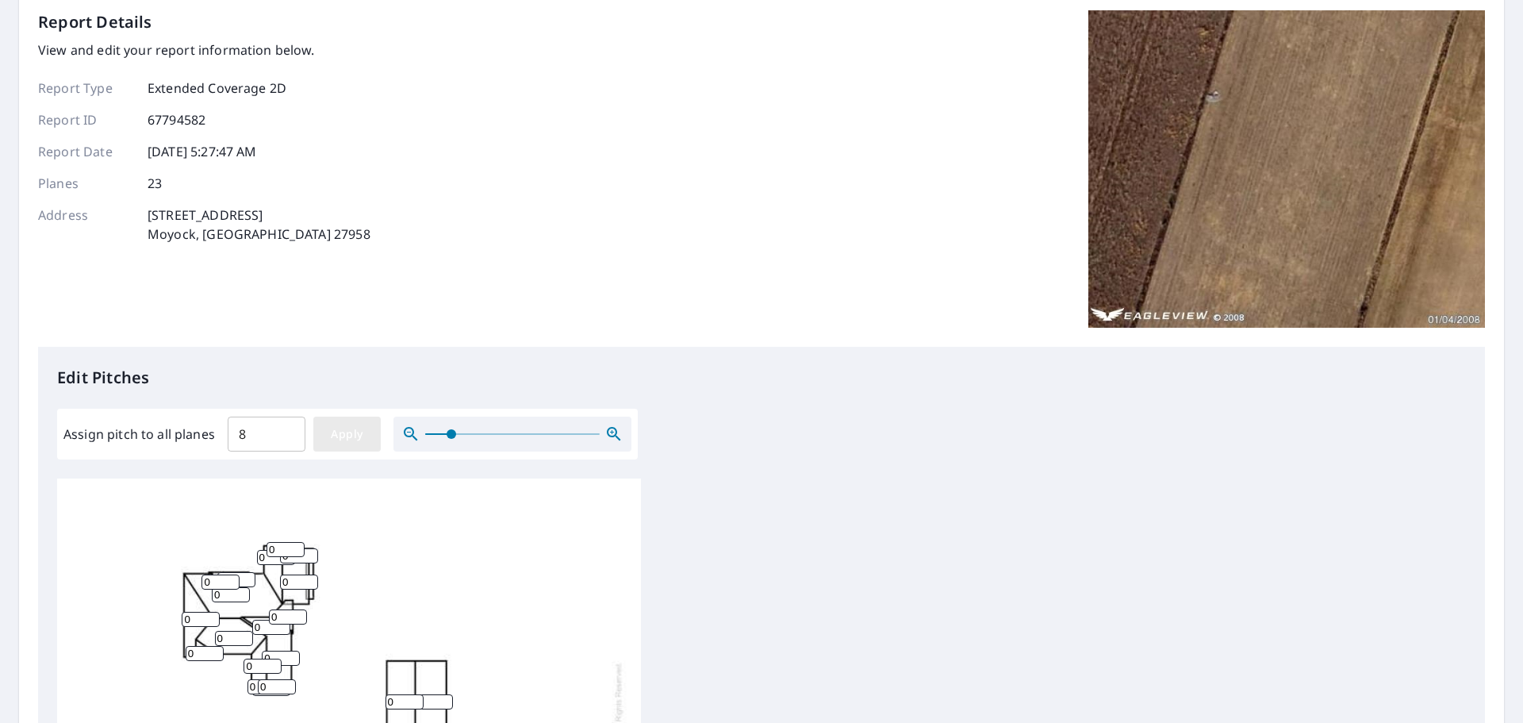
click at [327, 440] on span "Apply" at bounding box center [347, 435] width 42 height 20
type input "8"
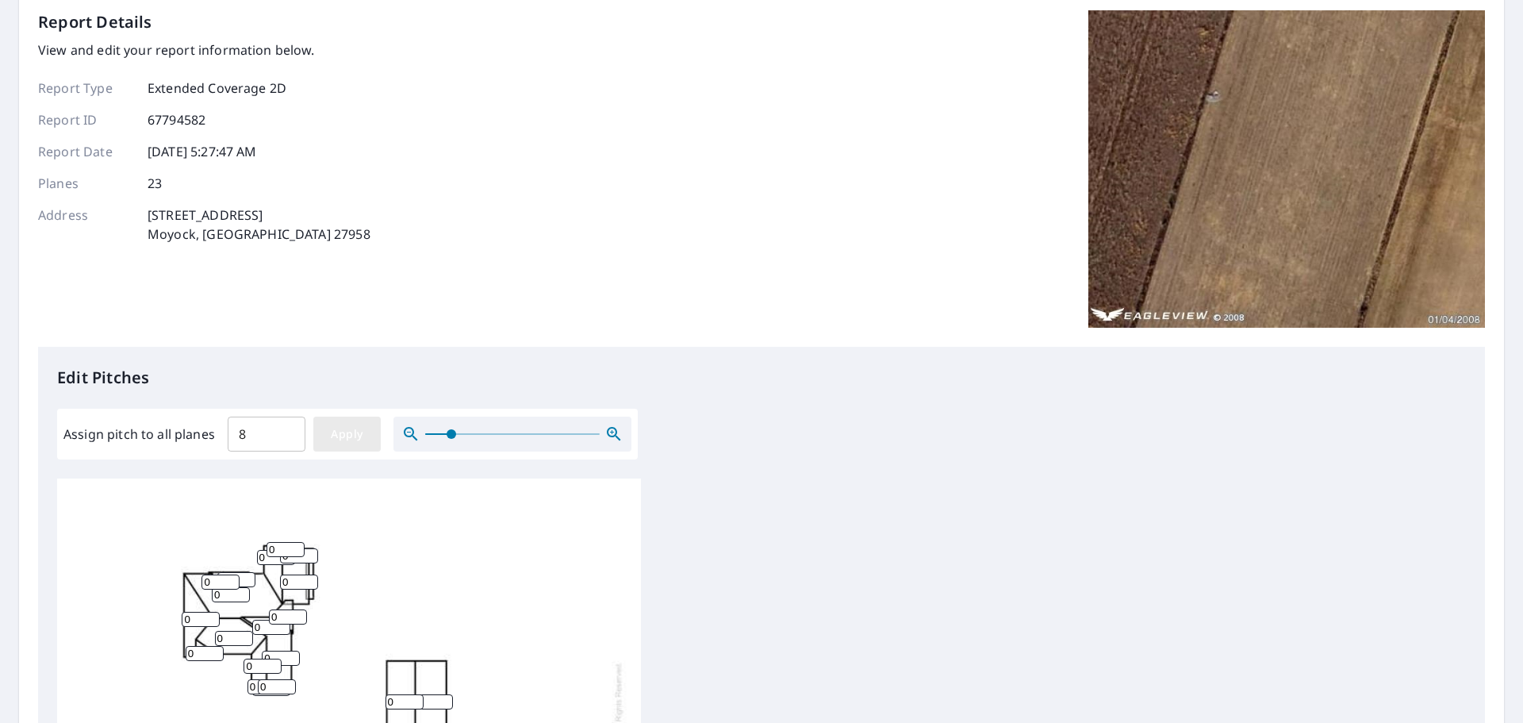
type input "8"
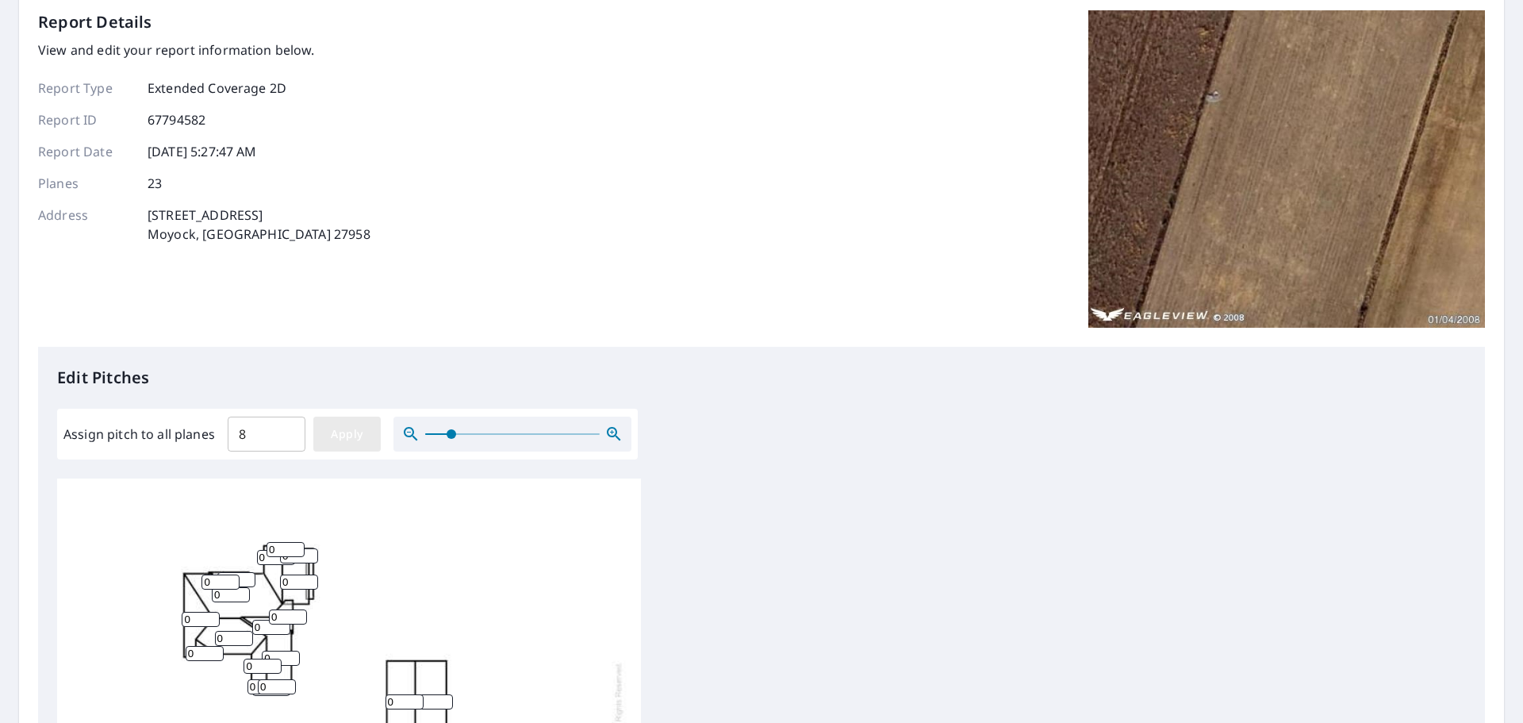
type input "8"
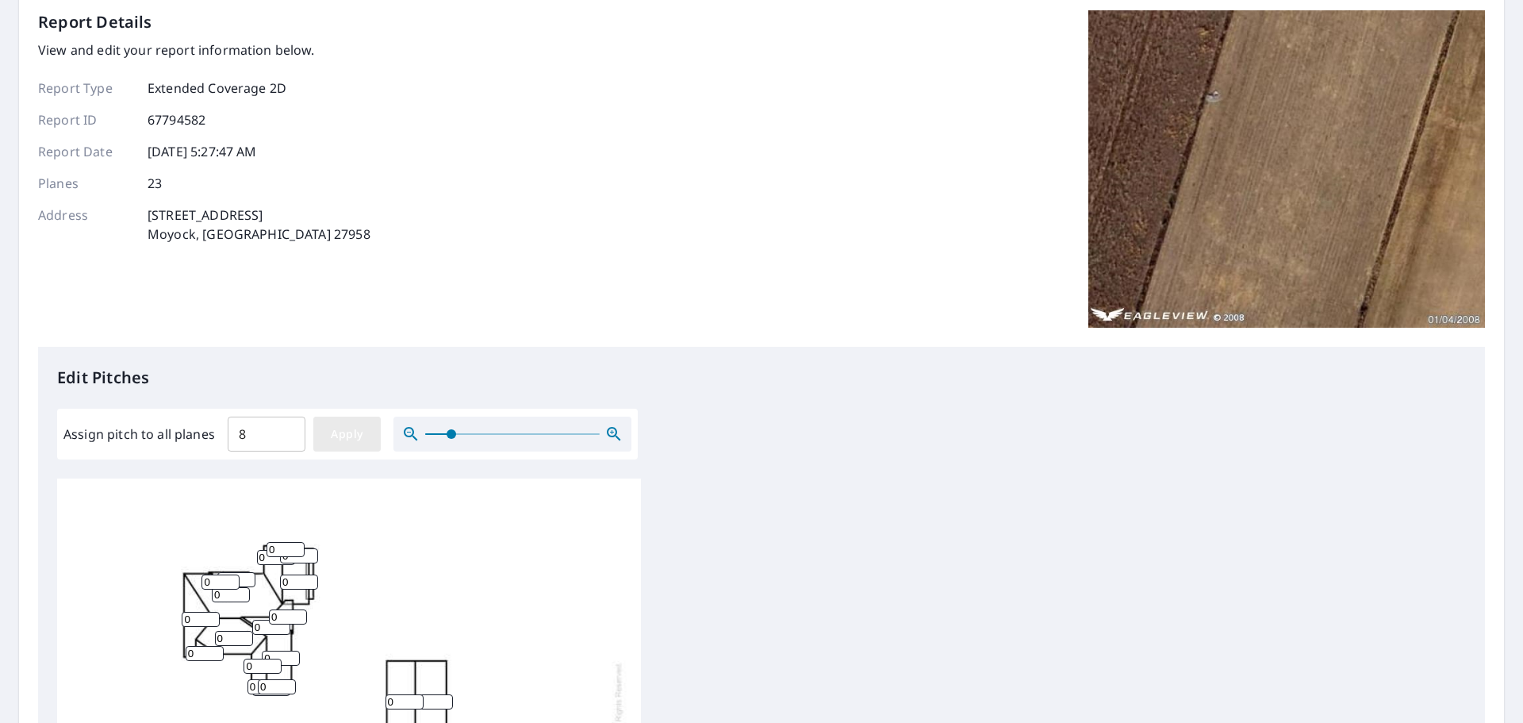
type input "8"
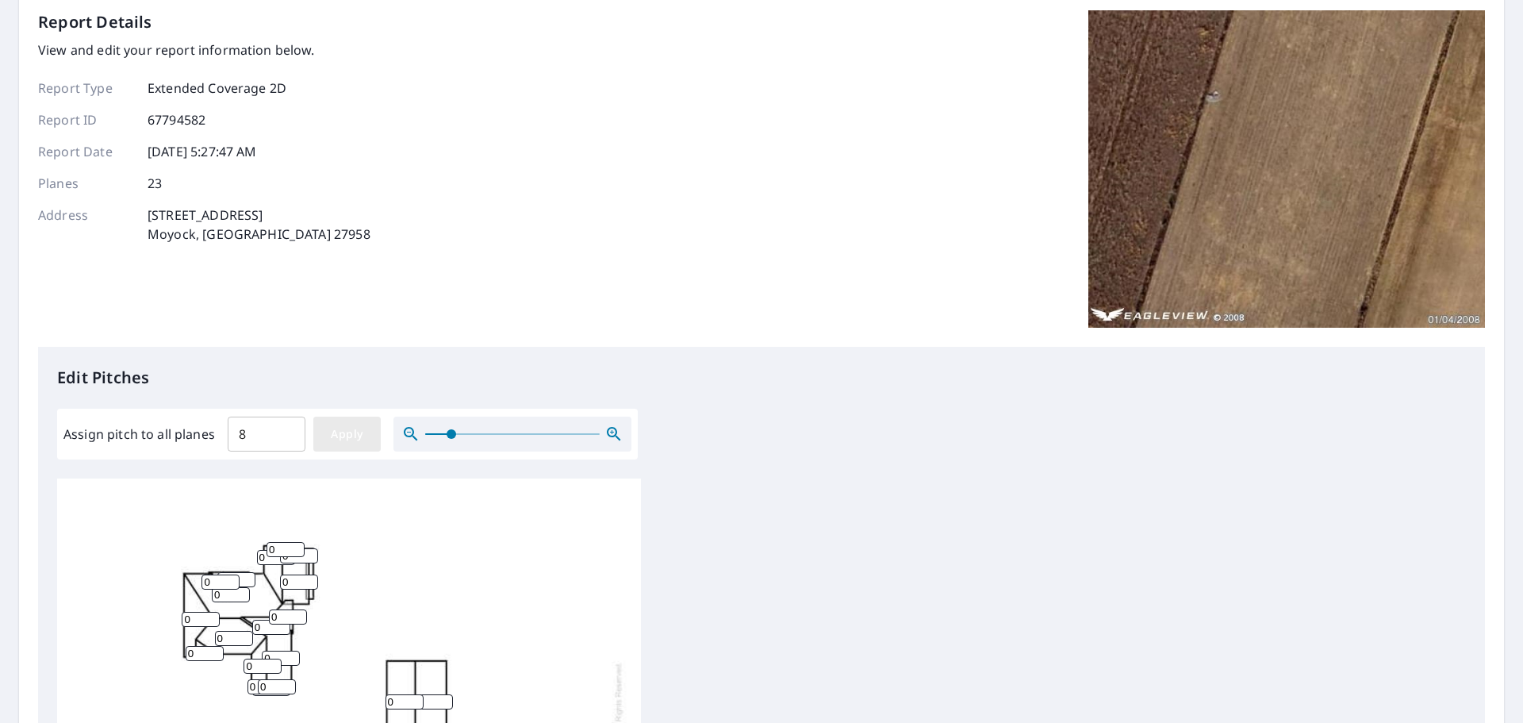
type input "8"
click at [346, 440] on span "Apply" at bounding box center [347, 435] width 42 height 20
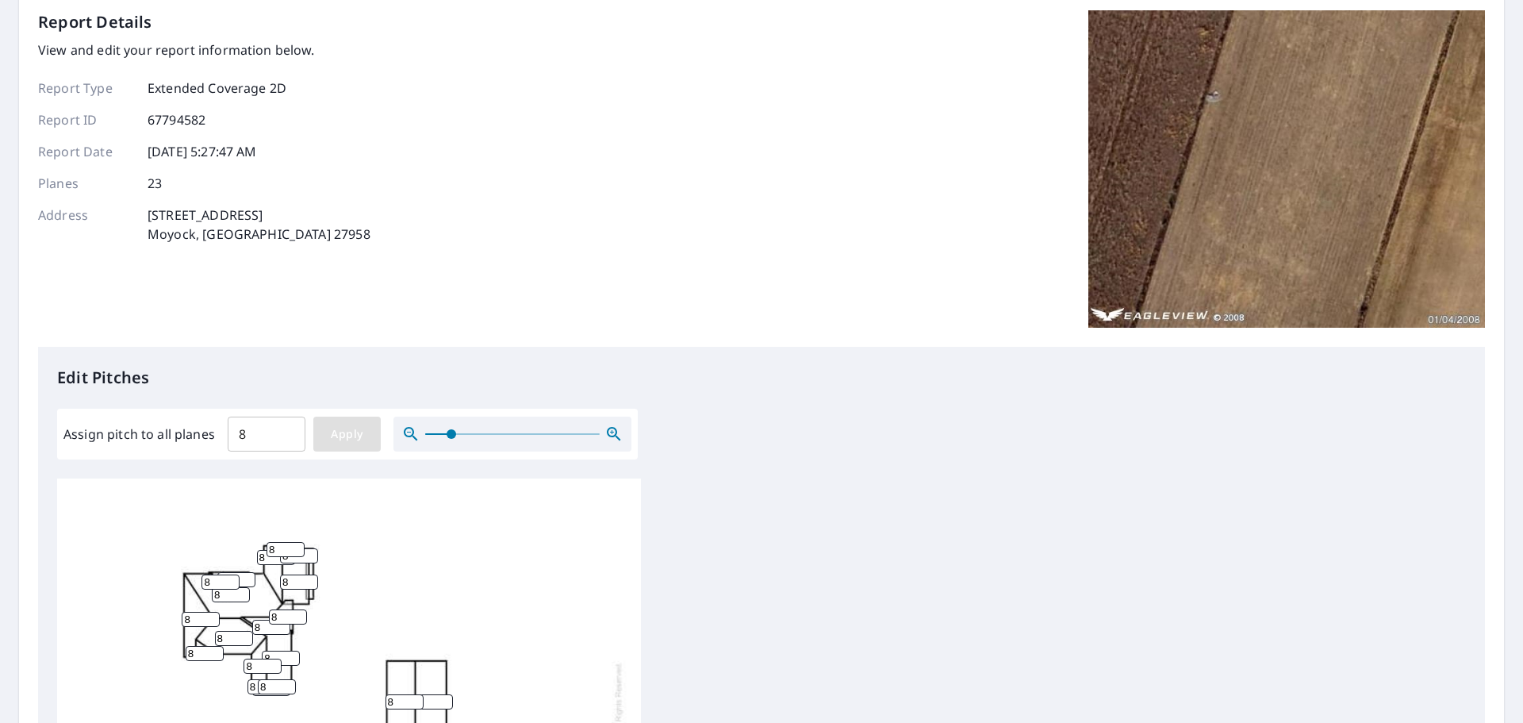
click at [352, 440] on span "Apply" at bounding box center [347, 435] width 42 height 20
click at [352, 442] on span "Apply" at bounding box center [347, 435] width 42 height 20
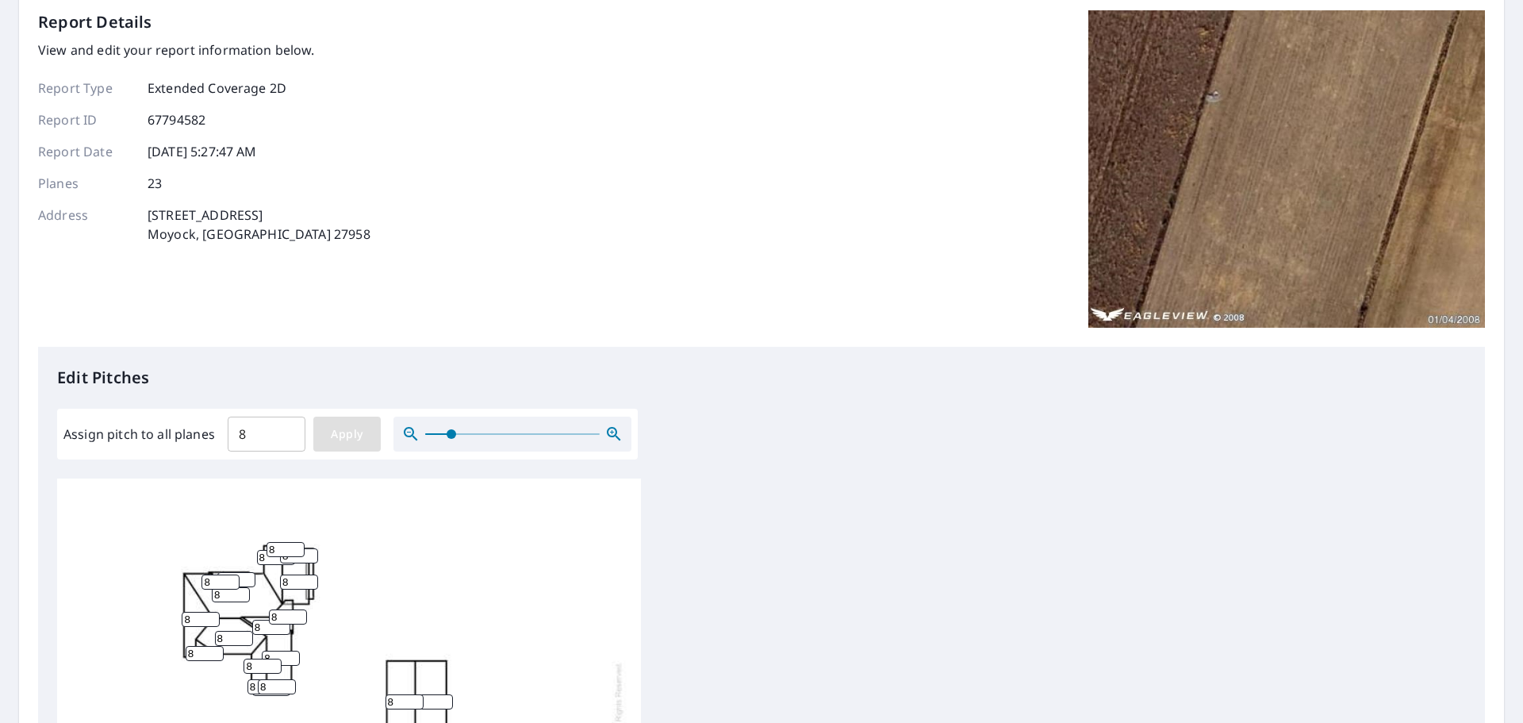
click at [350, 442] on span "Apply" at bounding box center [347, 435] width 42 height 20
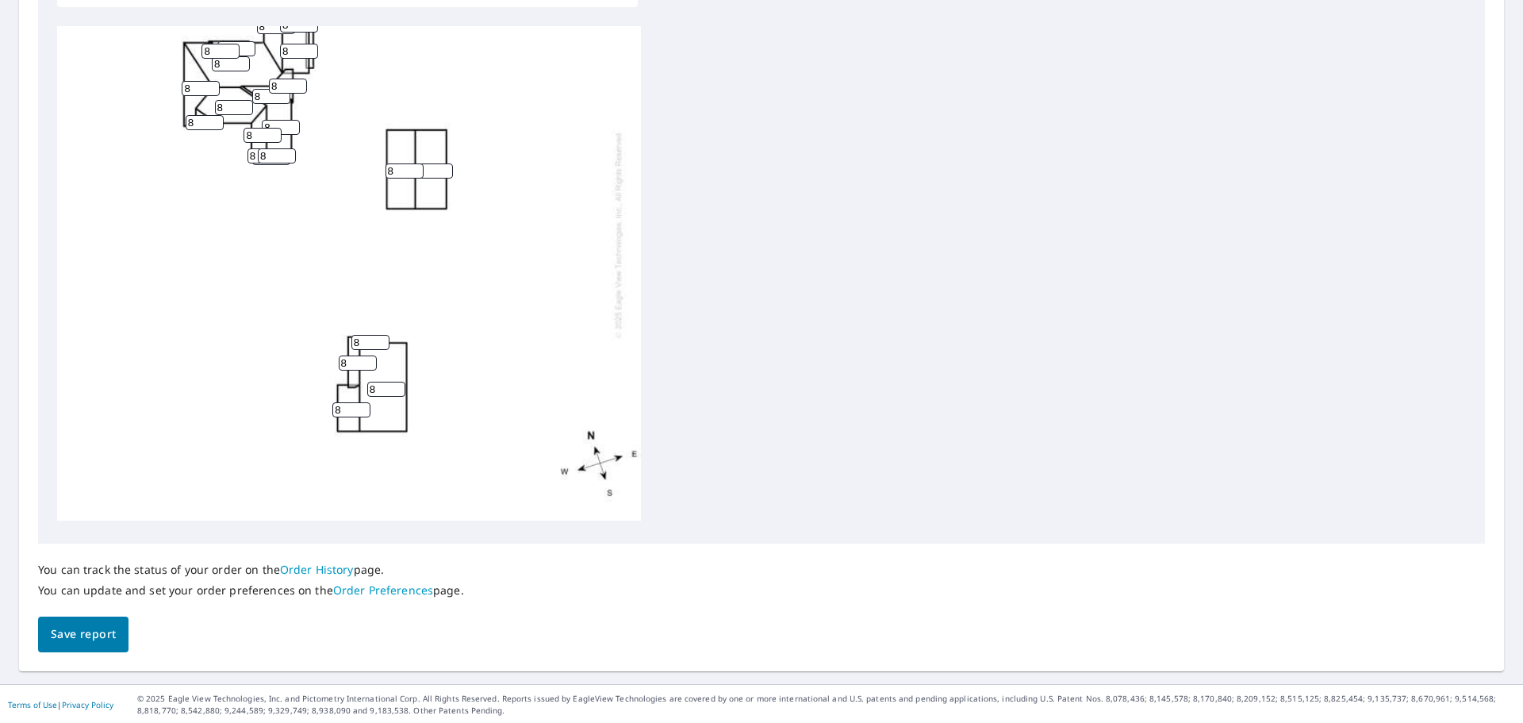
scroll to position [533, 0]
click at [118, 628] on button "Save report" at bounding box center [83, 633] width 90 height 36
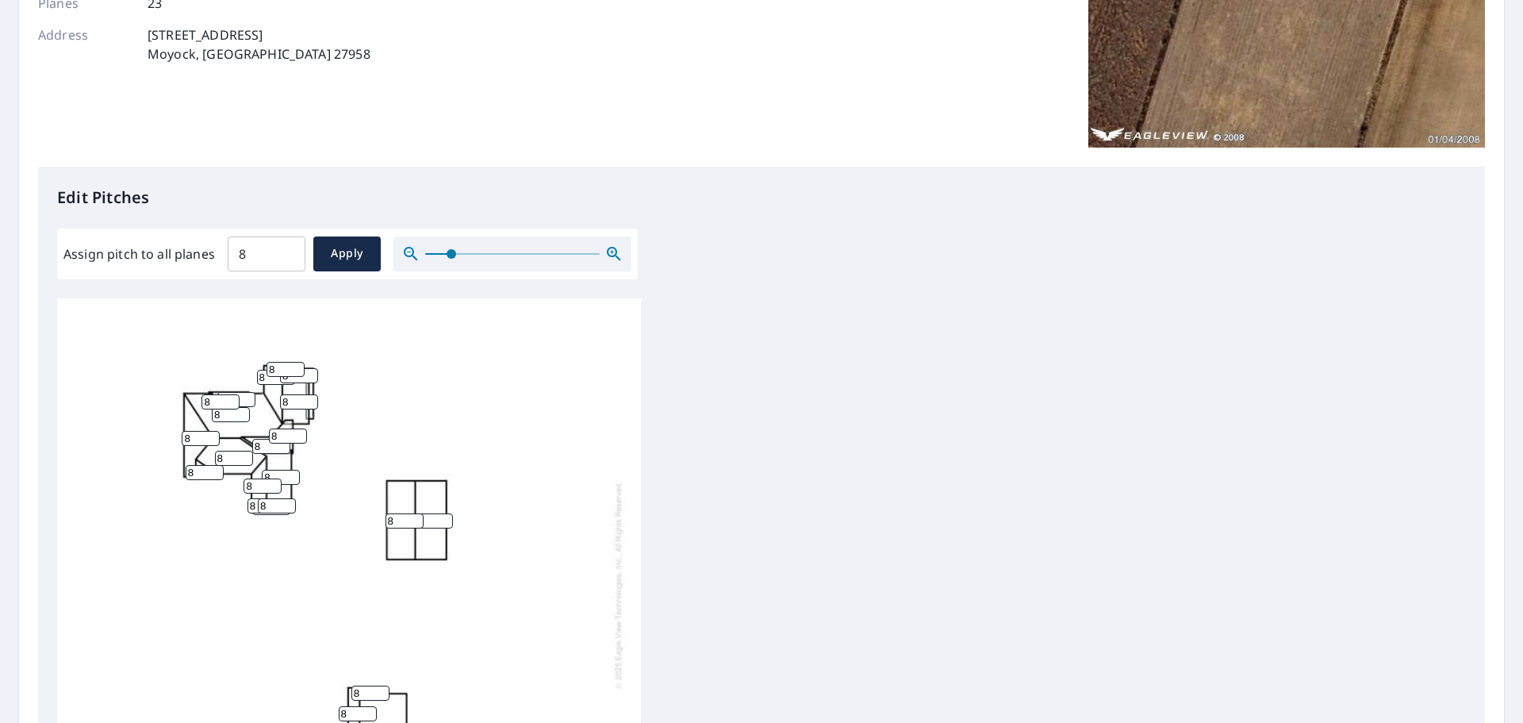
scroll to position [0, 0]
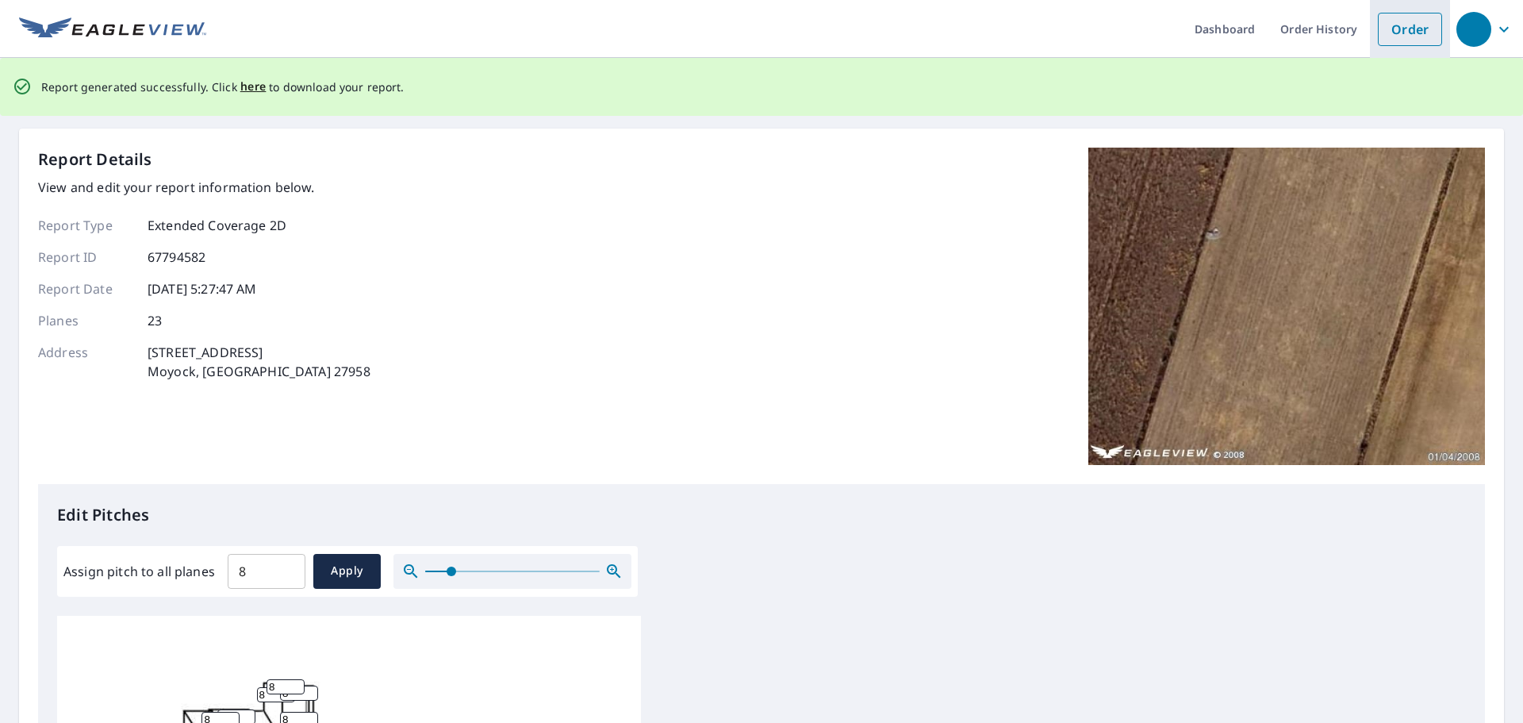
click at [1407, 35] on link "Order" at bounding box center [1410, 29] width 64 height 33
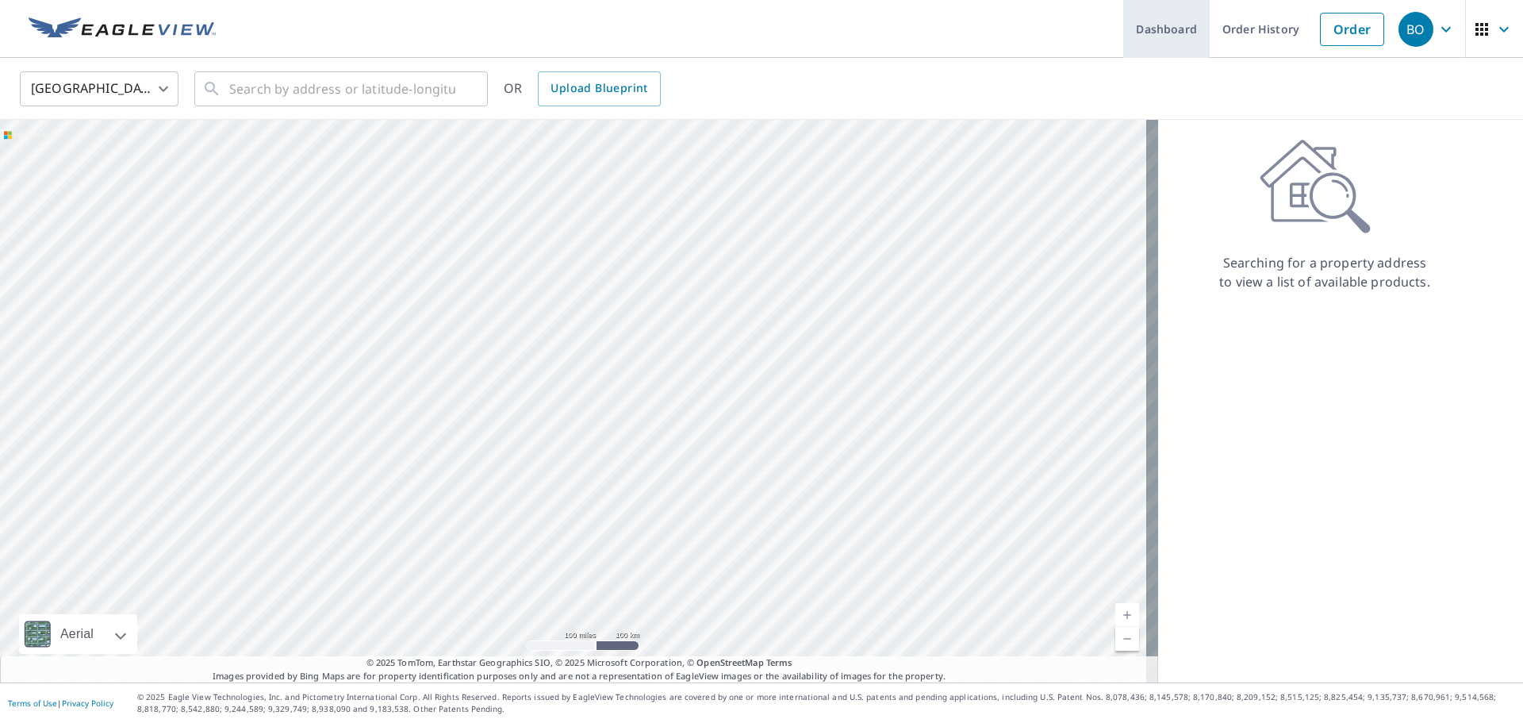
click at [1135, 45] on link "Dashboard" at bounding box center [1167, 29] width 86 height 58
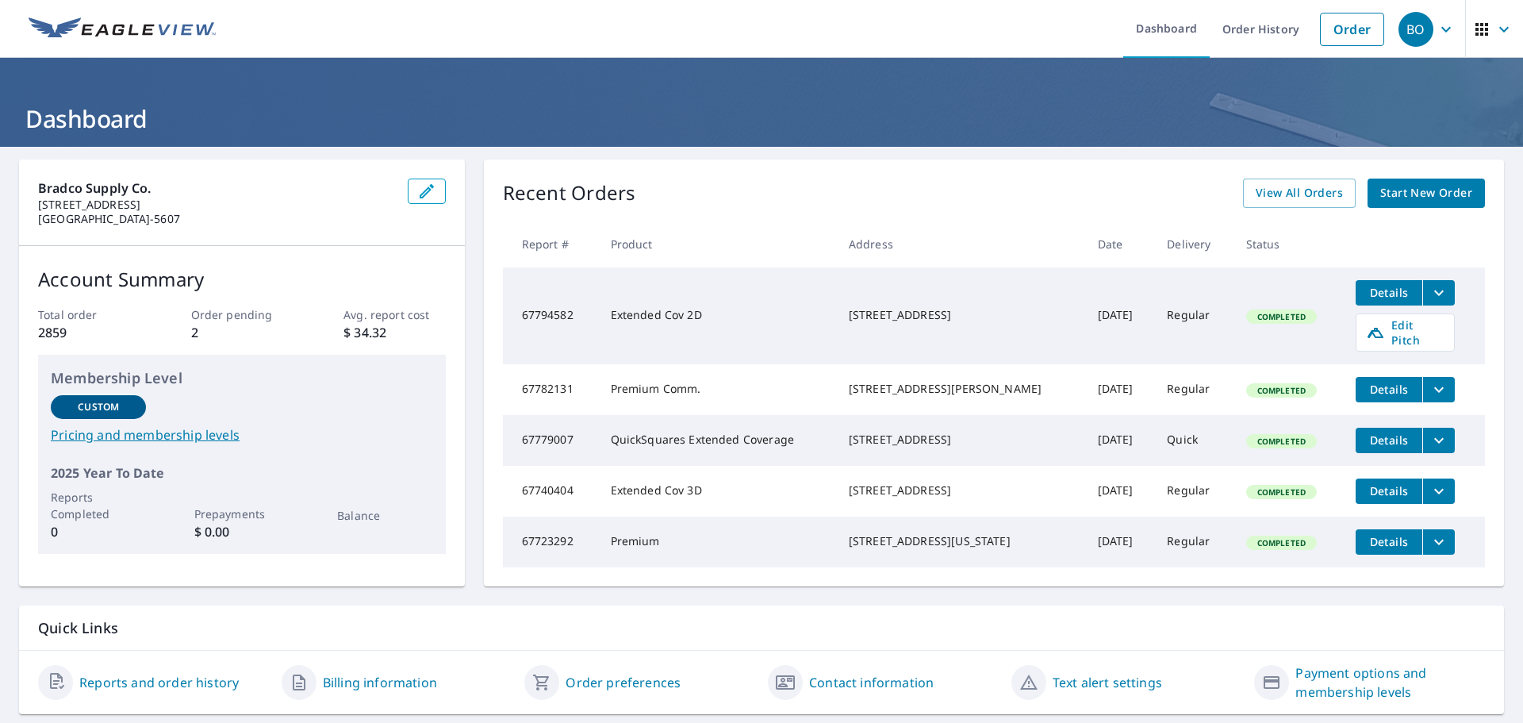
click at [916, 437] on div "[STREET_ADDRESS]" at bounding box center [961, 440] width 224 height 16
click at [1376, 440] on span "Details" at bounding box center [1390, 439] width 48 height 15
